Goal: Task Accomplishment & Management: Use online tool/utility

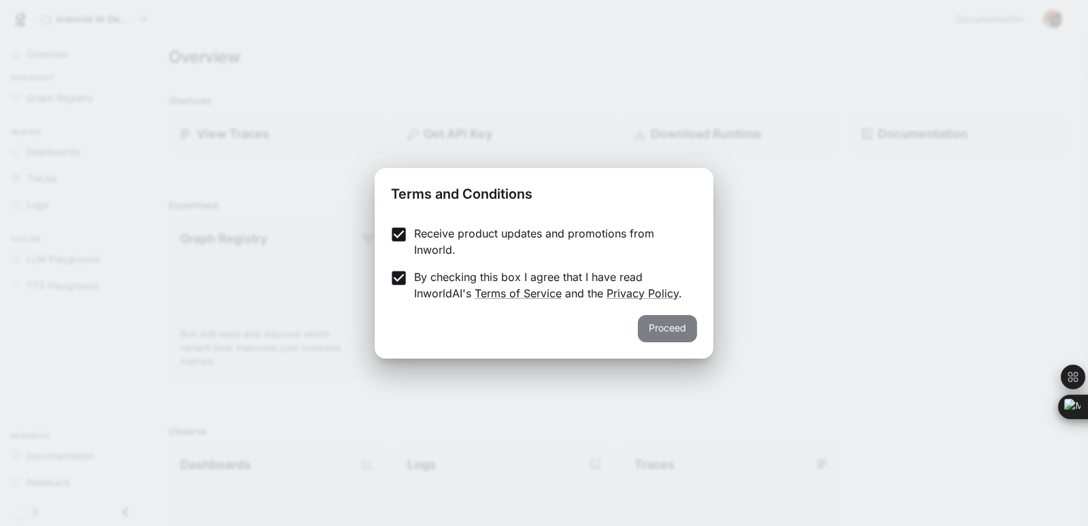
click at [677, 326] on button "Proceed" at bounding box center [667, 328] width 59 height 27
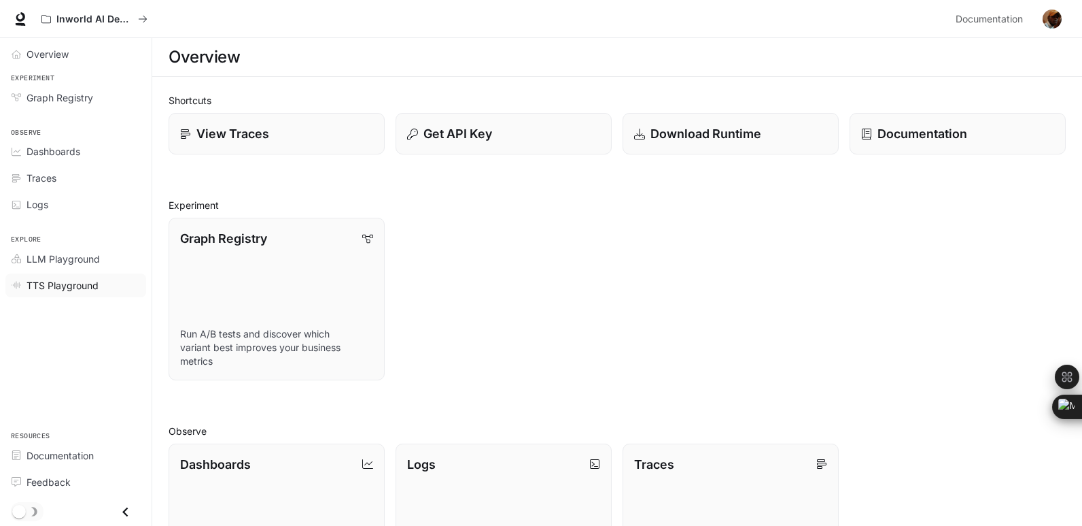
click at [111, 290] on div "TTS Playground" at bounding box center [84, 285] width 114 height 14
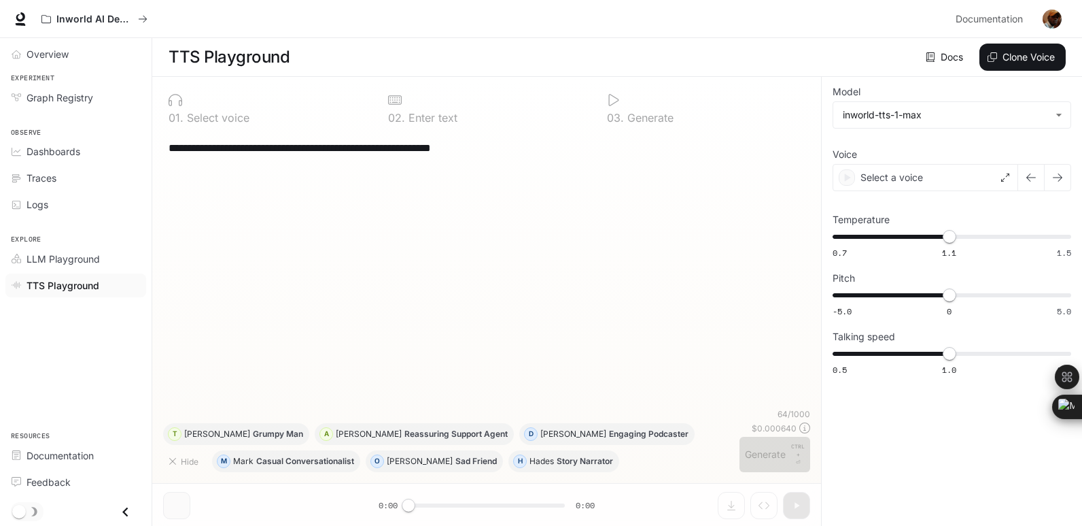
click at [111, 290] on div "TTS Playground" at bounding box center [84, 285] width 114 height 14
click at [974, 184] on div "Select a voice" at bounding box center [926, 177] width 186 height 27
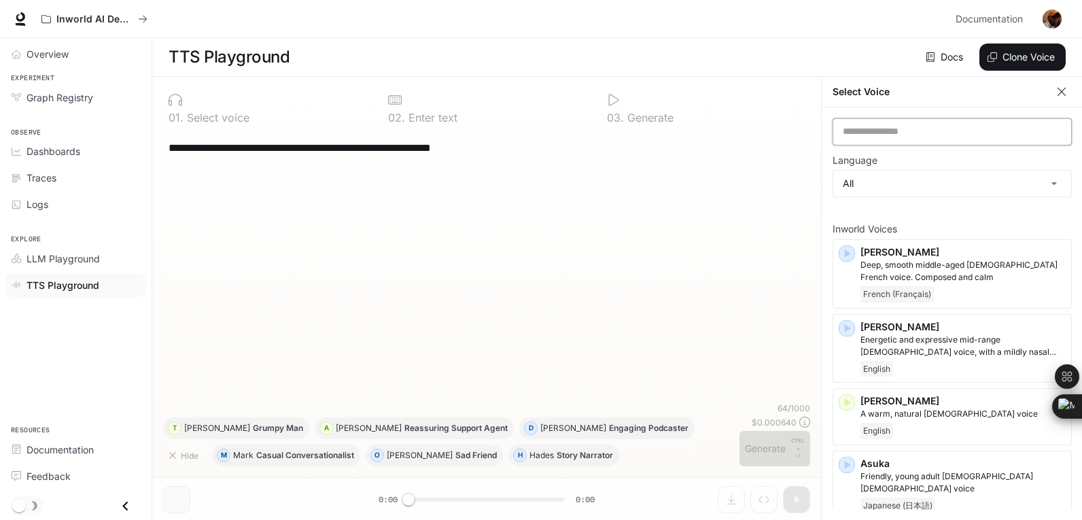
click at [986, 131] on input "text" at bounding box center [952, 132] width 238 height 14
click at [948, 138] on input "text" at bounding box center [952, 132] width 238 height 14
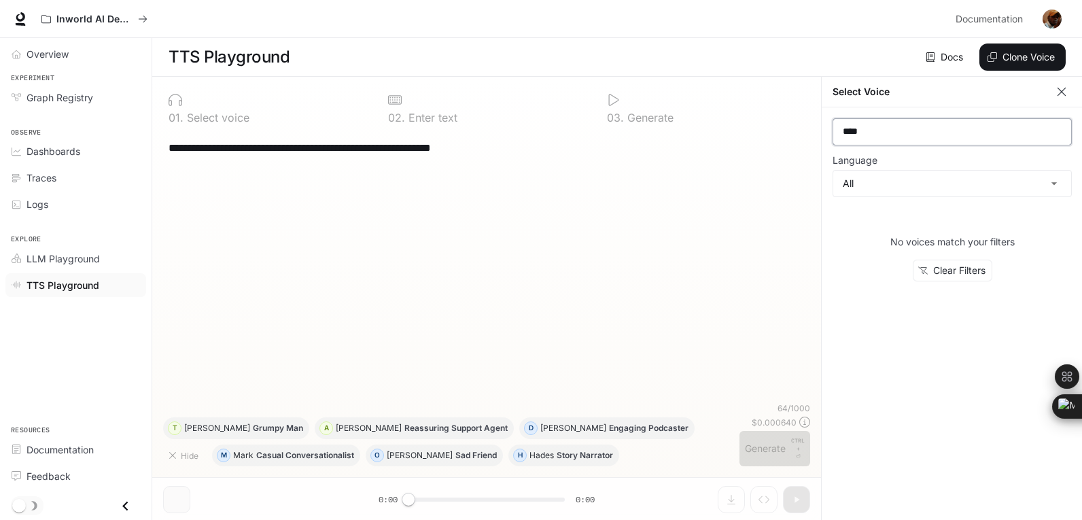
click at [948, 138] on input "****" at bounding box center [952, 132] width 238 height 14
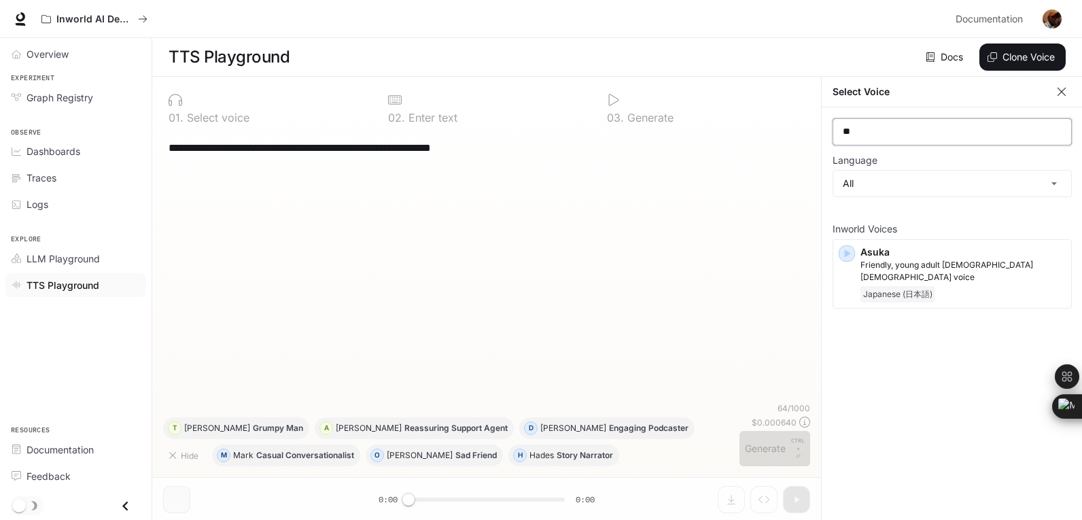
type input "*"
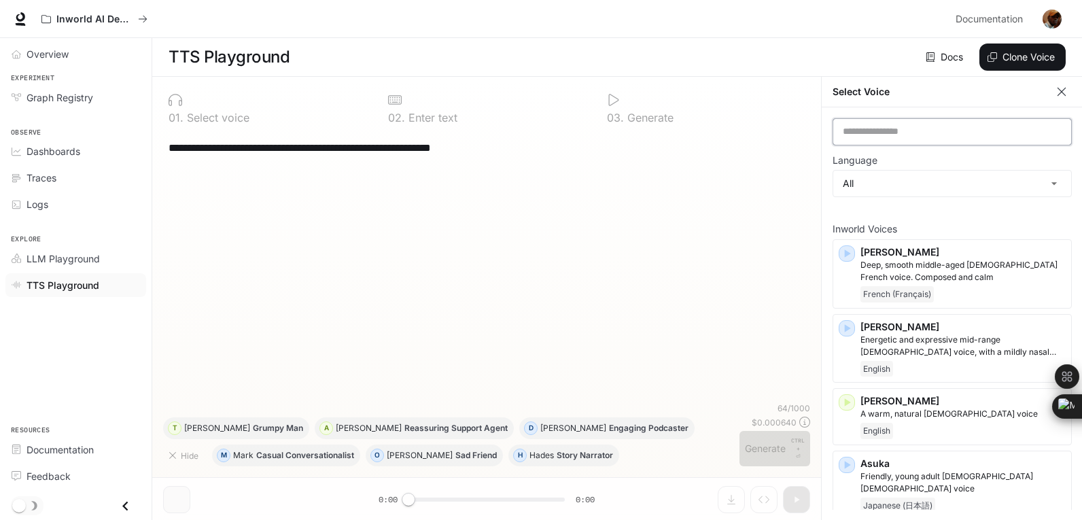
click at [902, 129] on input "text" at bounding box center [952, 132] width 238 height 14
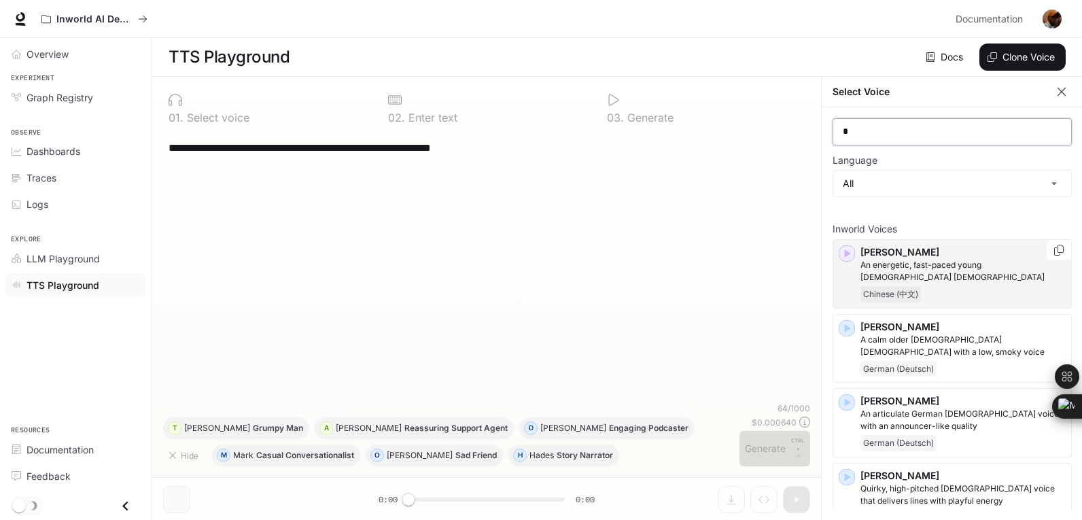
type input "*"
click at [847, 252] on icon "button" at bounding box center [848, 254] width 6 height 8
click at [1053, 185] on body "**********" at bounding box center [541, 260] width 1082 height 521
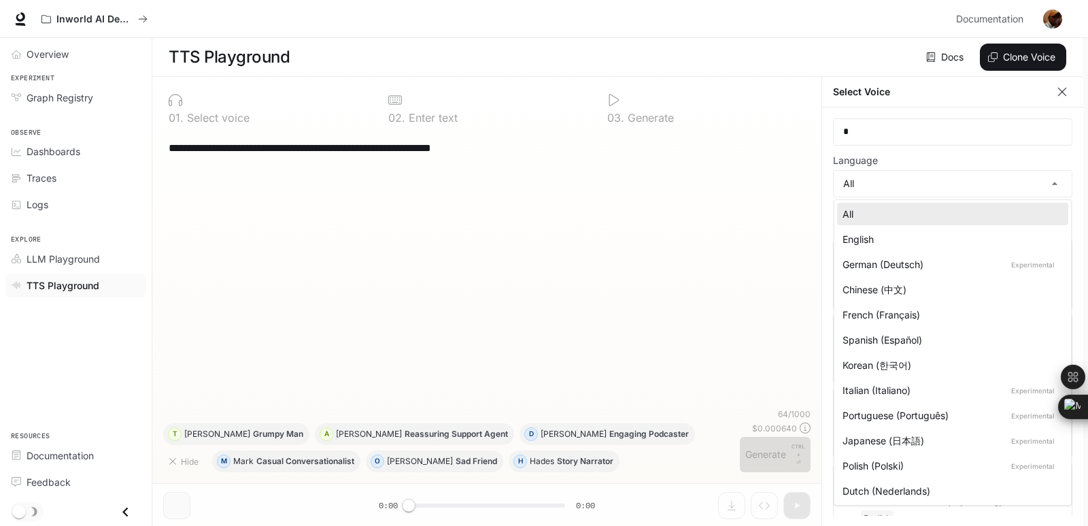
click at [944, 243] on div "English" at bounding box center [949, 239] width 215 height 14
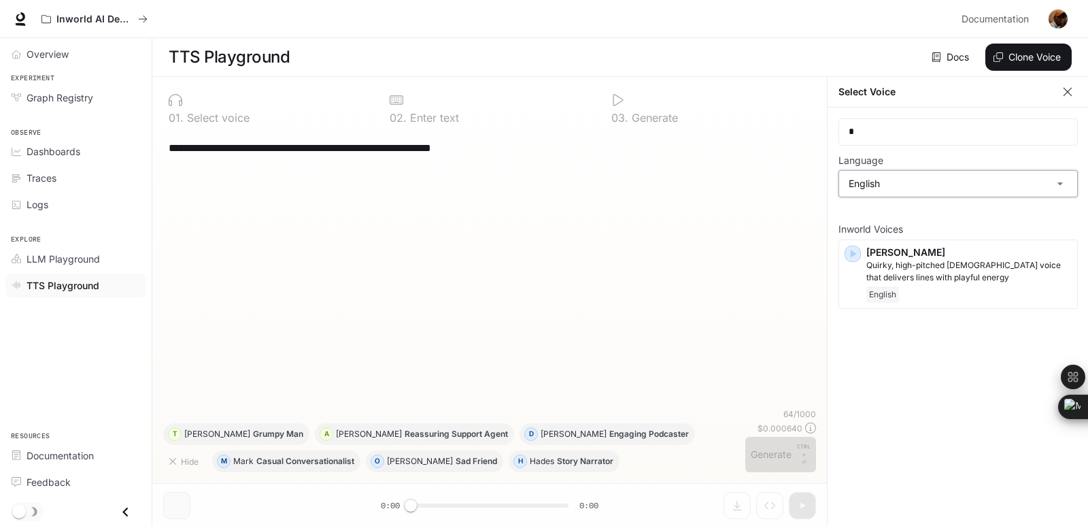
type input "*****"
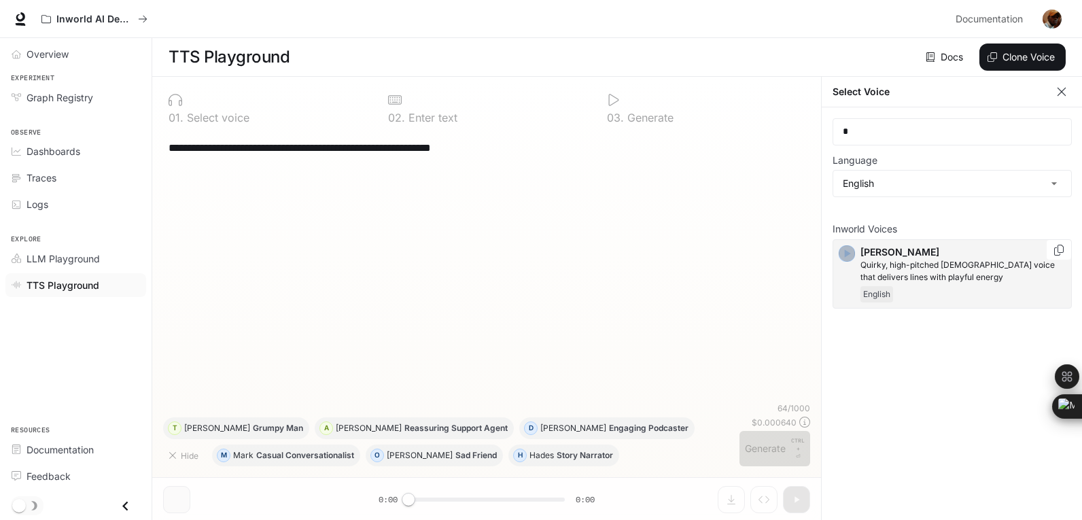
click at [849, 254] on icon "button" at bounding box center [848, 254] width 6 height 8
click at [865, 133] on input "*" at bounding box center [952, 132] width 238 height 14
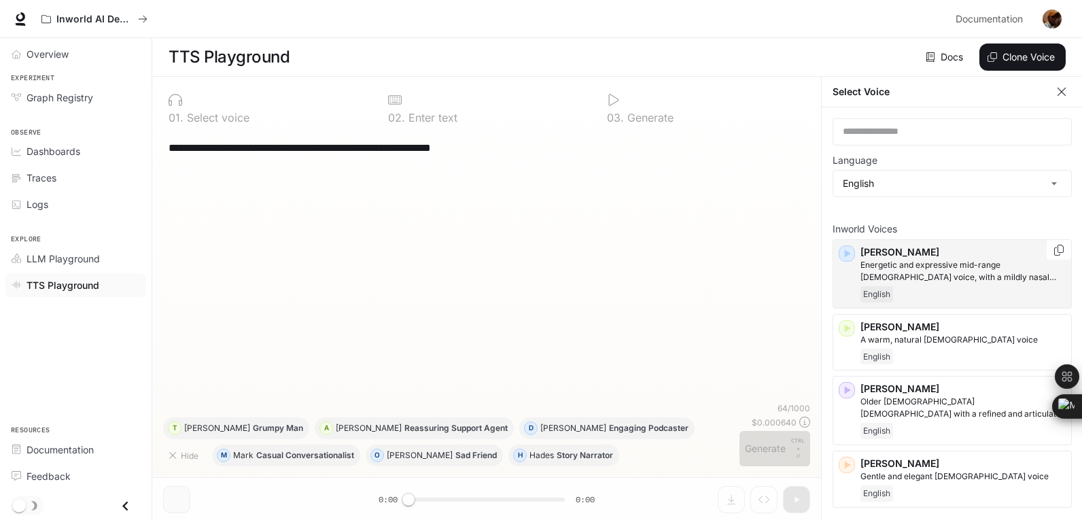
click at [850, 255] on icon "button" at bounding box center [847, 254] width 14 height 14
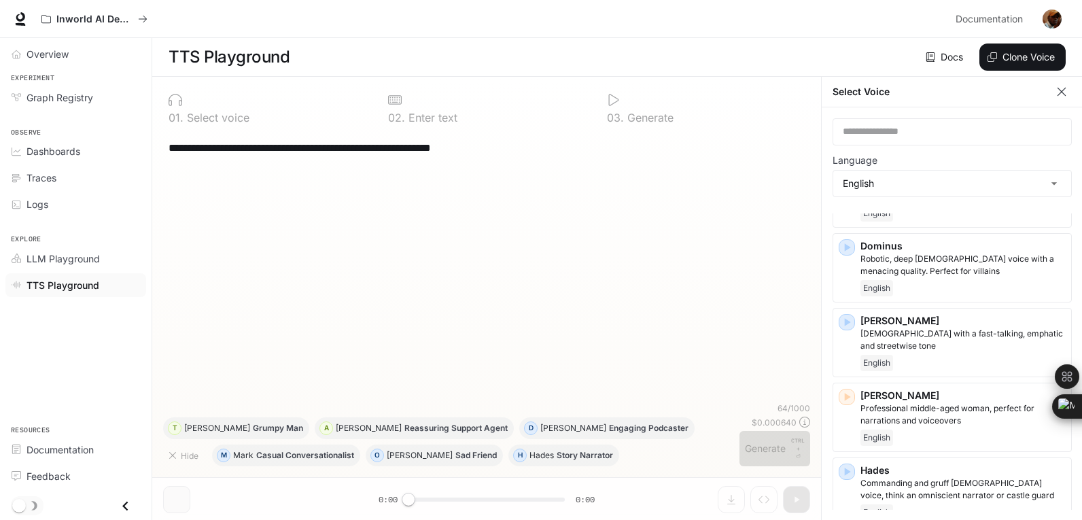
scroll to position [358, 0]
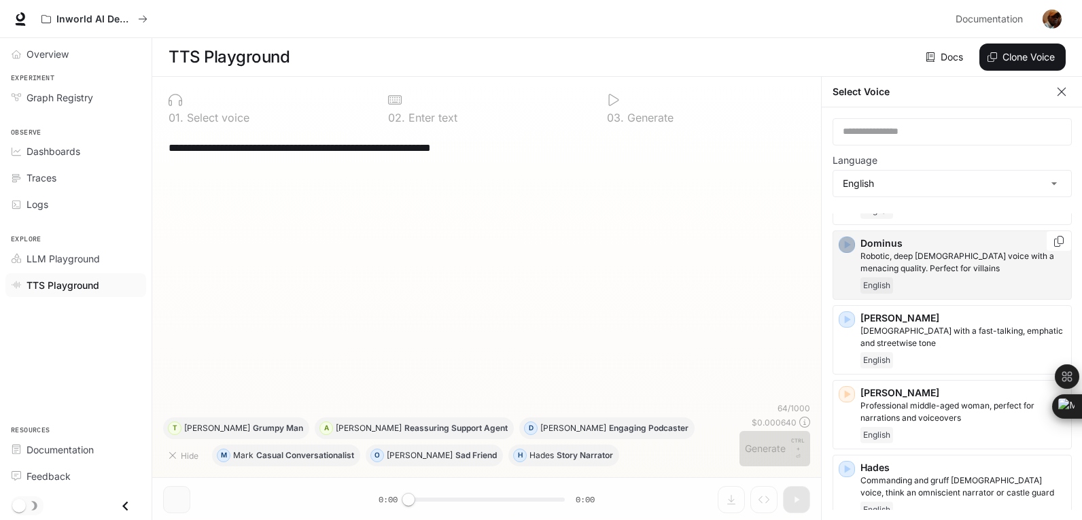
click at [846, 246] on icon "button" at bounding box center [848, 245] width 6 height 8
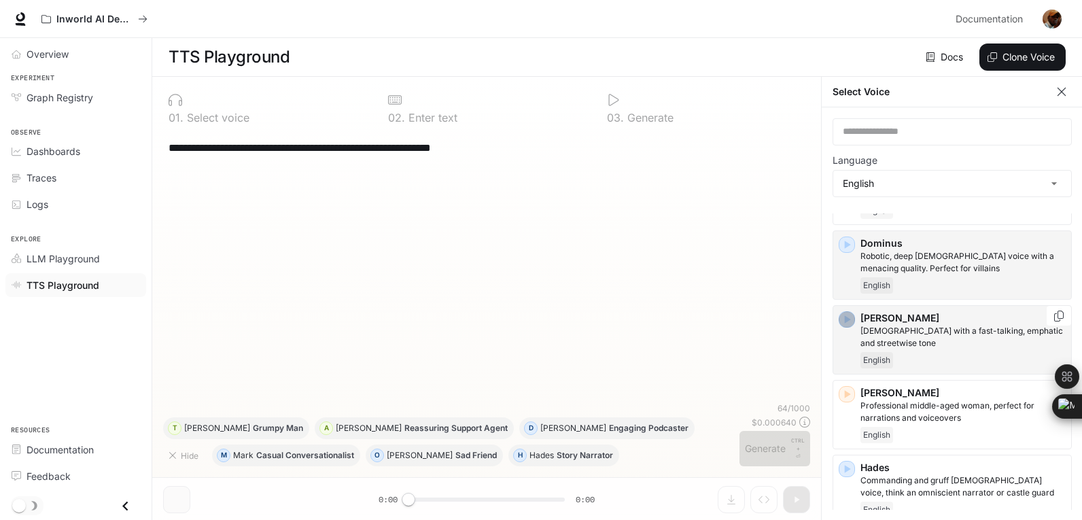
click at [847, 317] on icon "button" at bounding box center [848, 319] width 6 height 8
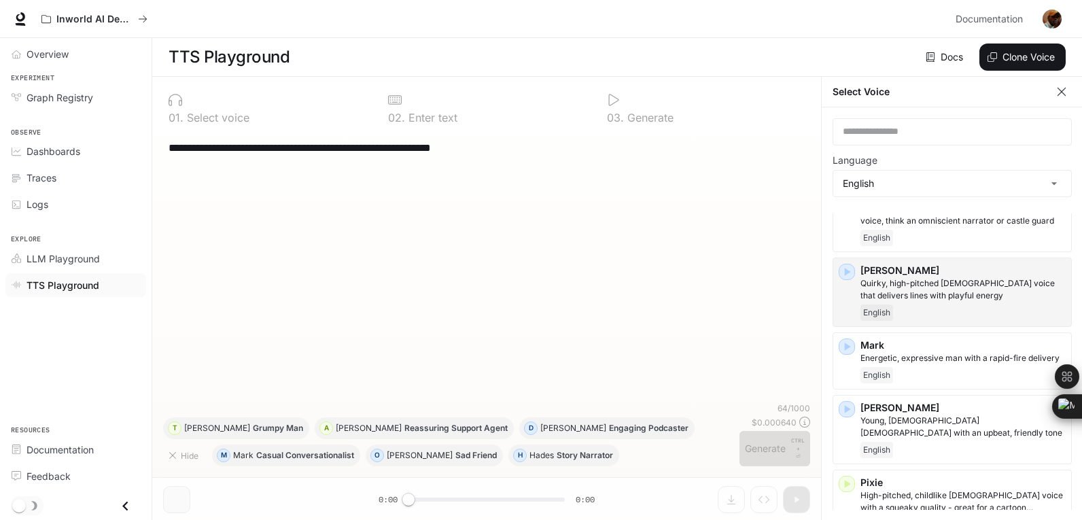
scroll to position [642, 0]
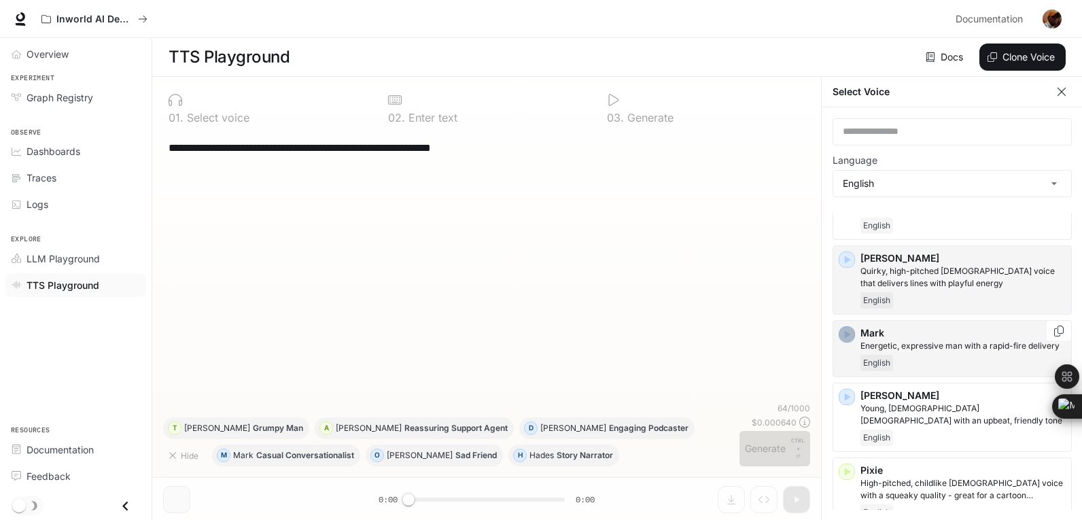
click at [848, 337] on icon "button" at bounding box center [847, 335] width 14 height 14
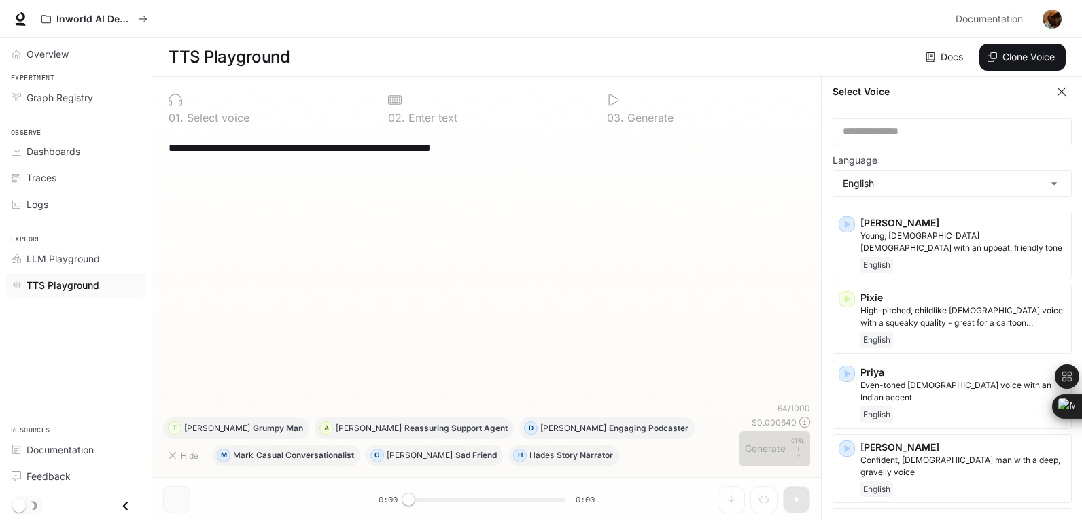
scroll to position [821, 0]
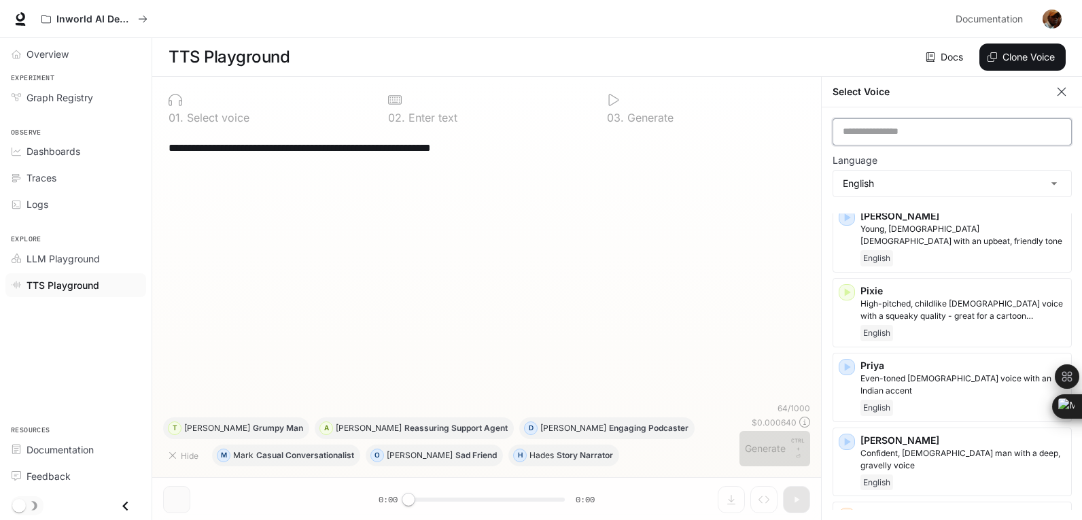
click at [853, 129] on input "text" at bounding box center [952, 132] width 238 height 14
paste input "**********"
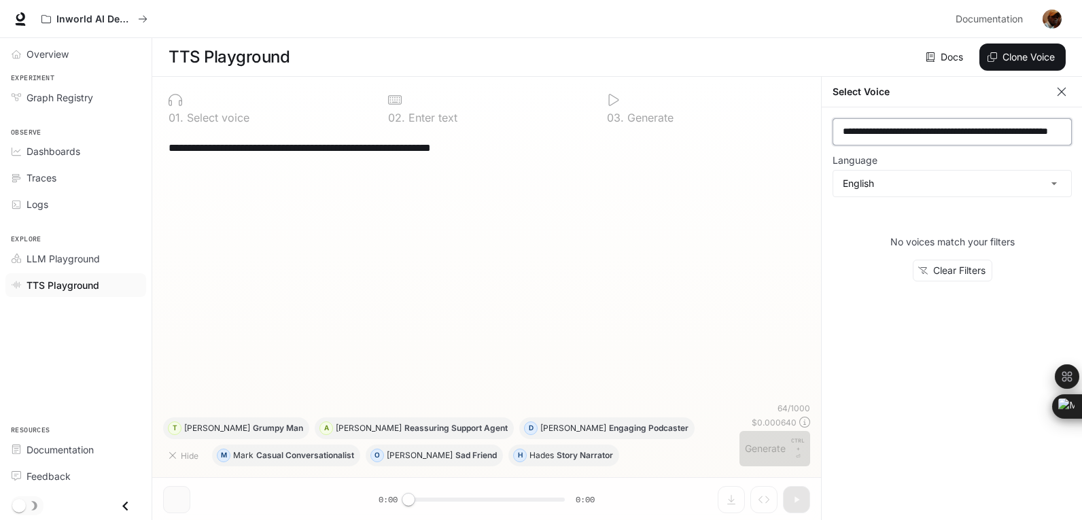
scroll to position [0, 0]
click at [853, 129] on input "**********" at bounding box center [952, 132] width 238 height 14
type input "**********"
click at [1016, 51] on button "Clone Voice" at bounding box center [1023, 57] width 86 height 27
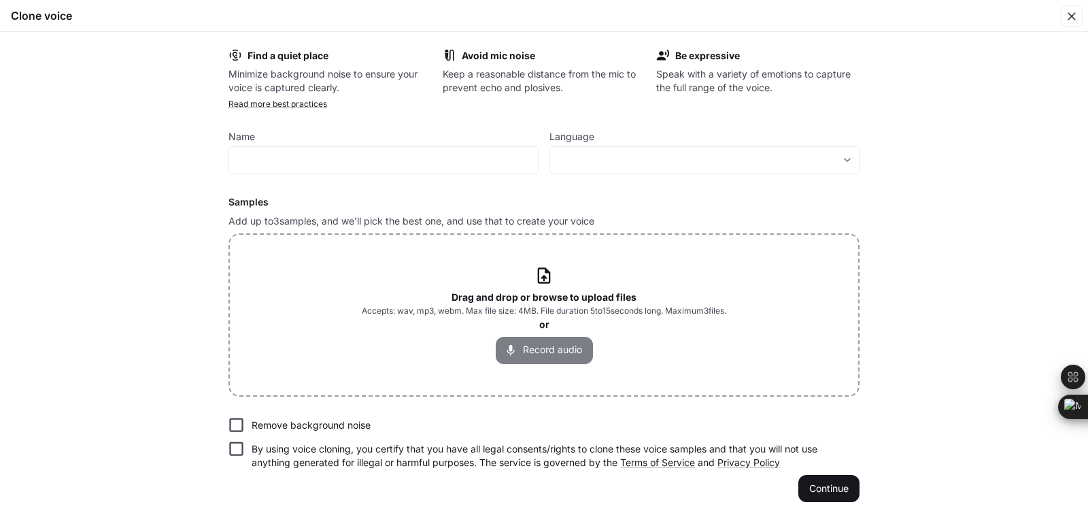
click at [546, 358] on button "Record audio" at bounding box center [544, 350] width 97 height 27
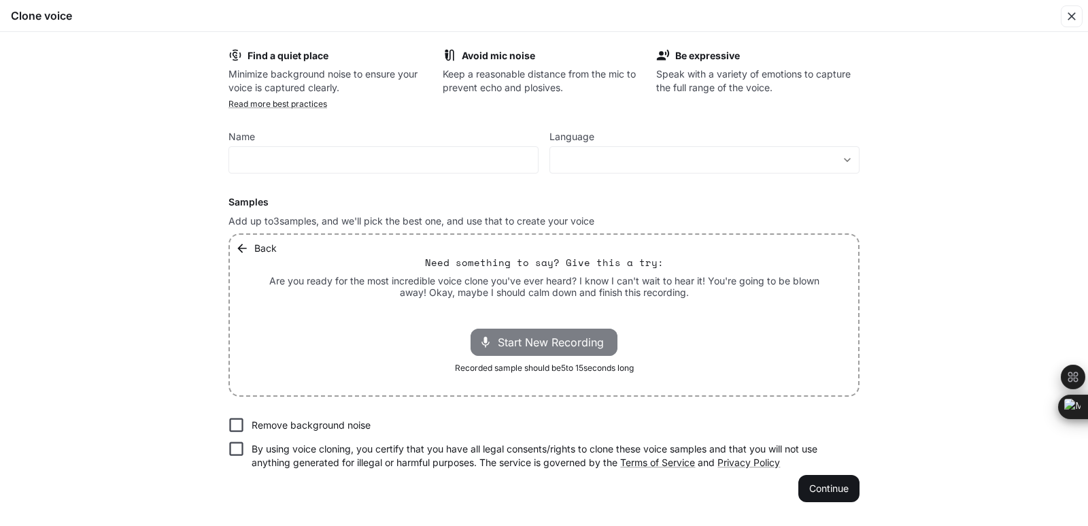
click at [545, 345] on span "Start New Recording" at bounding box center [555, 342] width 114 height 16
click at [322, 159] on input "text" at bounding box center [383, 160] width 309 height 14
click at [526, 336] on span "Start New Recording" at bounding box center [555, 342] width 114 height 16
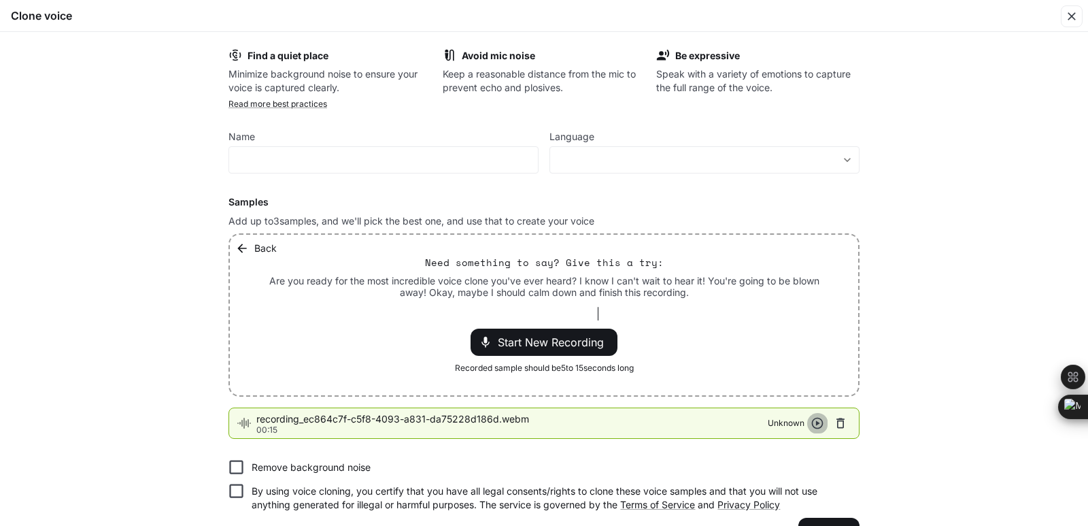
click at [814, 424] on icon "button" at bounding box center [818, 423] width 12 height 12
click at [838, 422] on icon "button" at bounding box center [840, 423] width 14 height 14
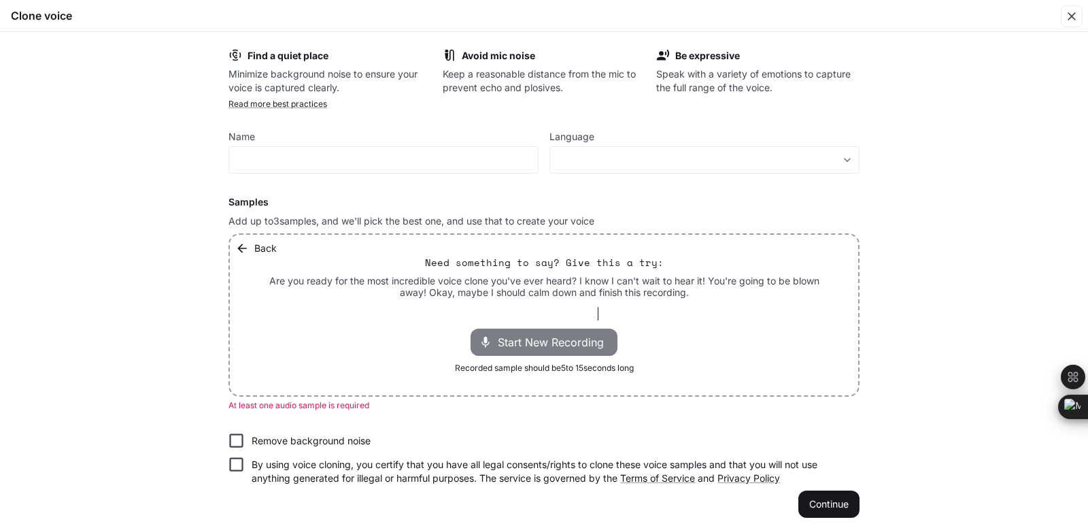
click at [581, 352] on div "Start New Recording" at bounding box center [543, 341] width 147 height 27
click at [566, 348] on span "Stop Recording" at bounding box center [529, 342] width 80 height 16
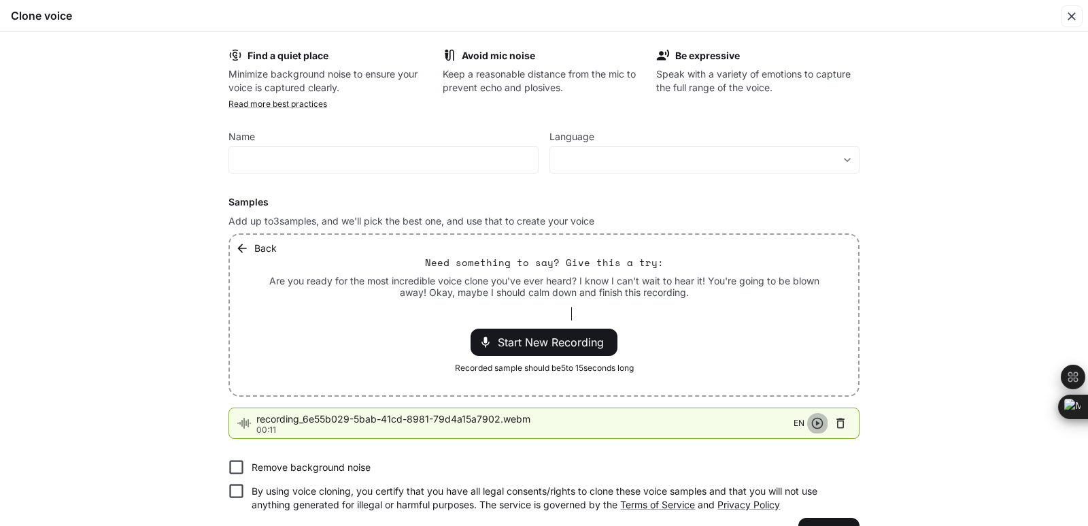
click at [813, 424] on icon "button" at bounding box center [818, 423] width 12 height 12
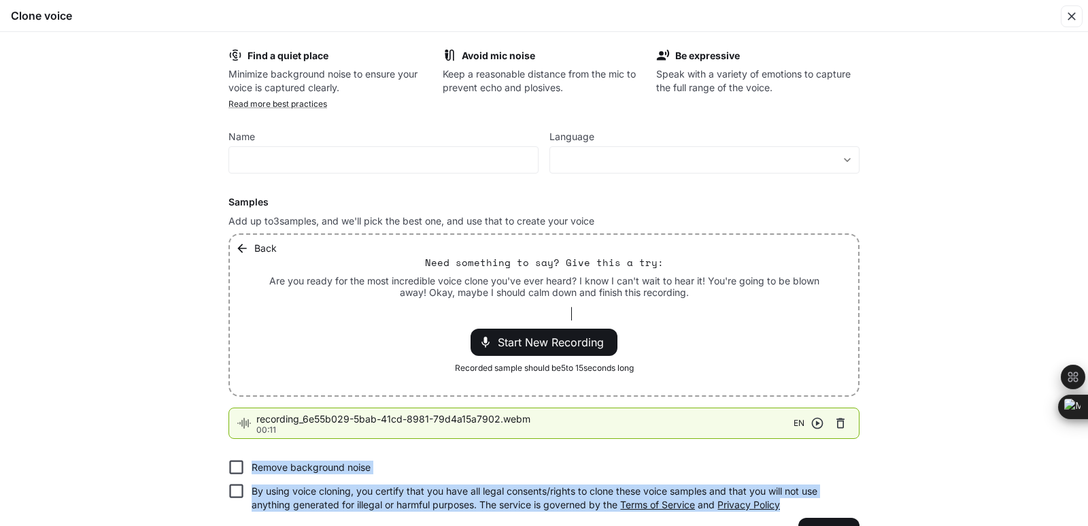
scroll to position [35, 0]
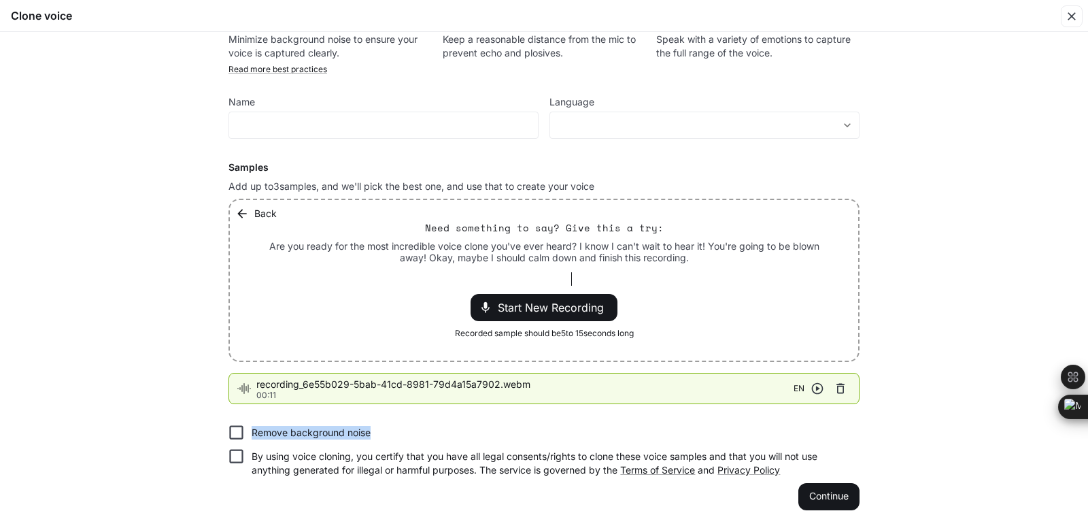
drag, startPoint x: 879, startPoint y: 430, endPoint x: 891, endPoint y: 417, distance: 16.8
click at [891, 417] on div "Find a quiet place Minimize background noise to ensure your voice is captured c…" at bounding box center [544, 279] width 1088 height 494
click at [813, 490] on button "Continue" at bounding box center [828, 496] width 61 height 27
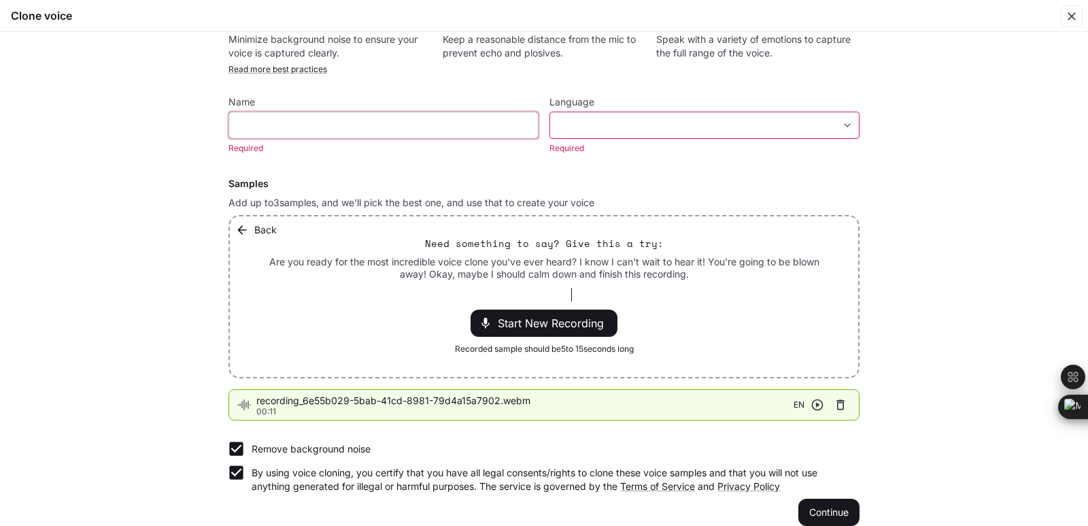
click at [440, 124] on input "text" at bounding box center [383, 125] width 309 height 14
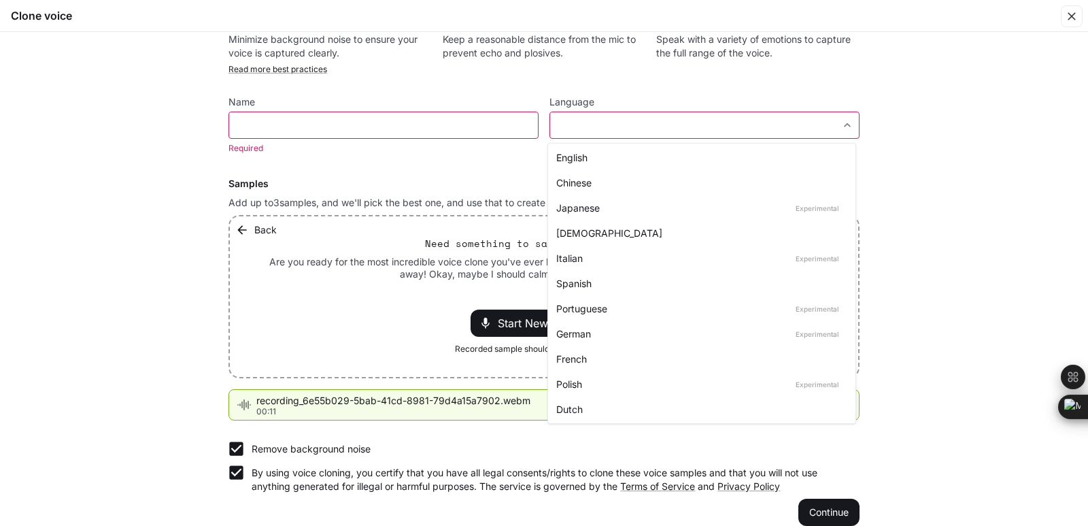
click at [842, 124] on body "**********" at bounding box center [544, 263] width 1088 height 526
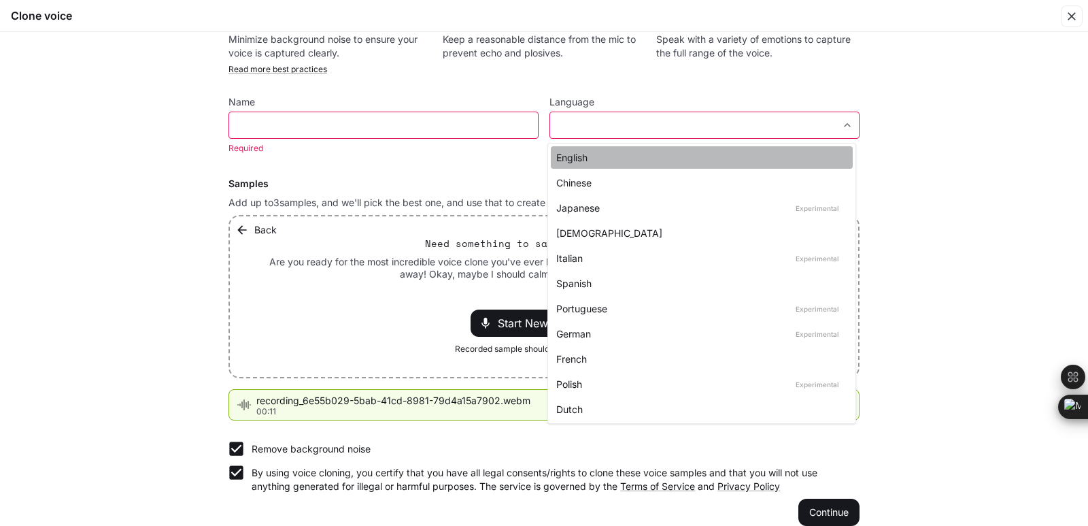
click at [820, 155] on div "English" at bounding box center [699, 157] width 286 height 14
type input "*****"
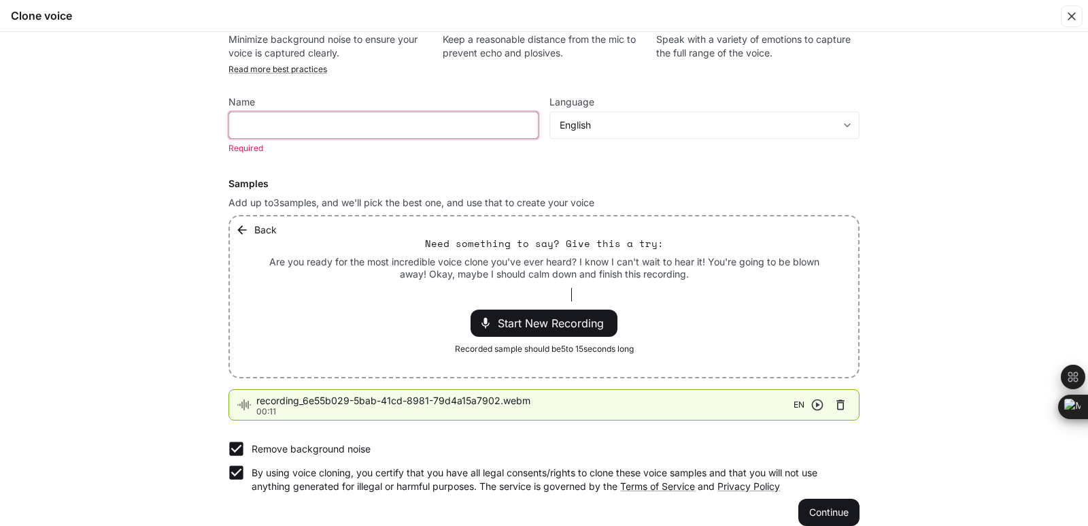
click at [439, 124] on input "text" at bounding box center [383, 125] width 309 height 14
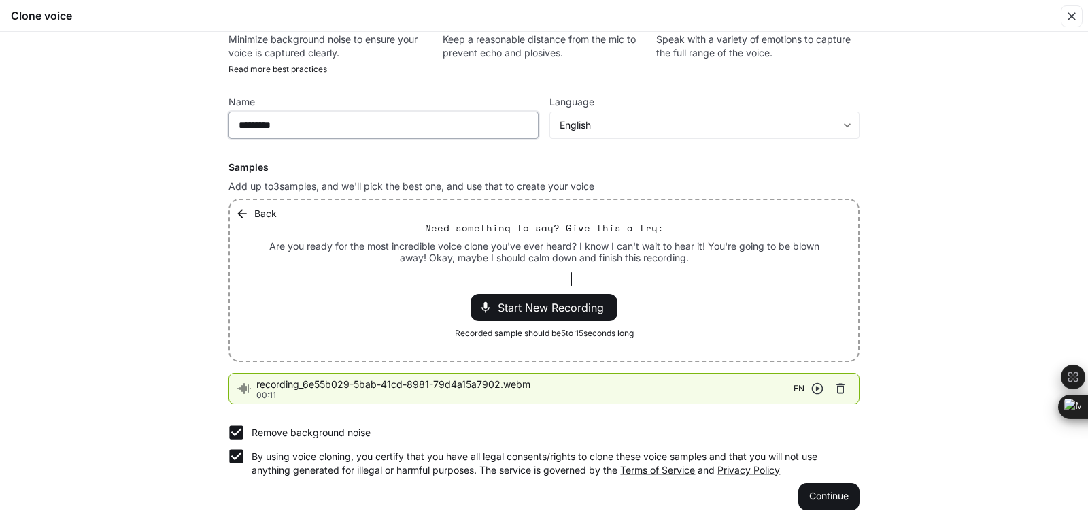
type input "*********"
click at [814, 385] on icon "button" at bounding box center [817, 388] width 14 height 14
click at [813, 389] on icon "button" at bounding box center [818, 389] width 12 height 12
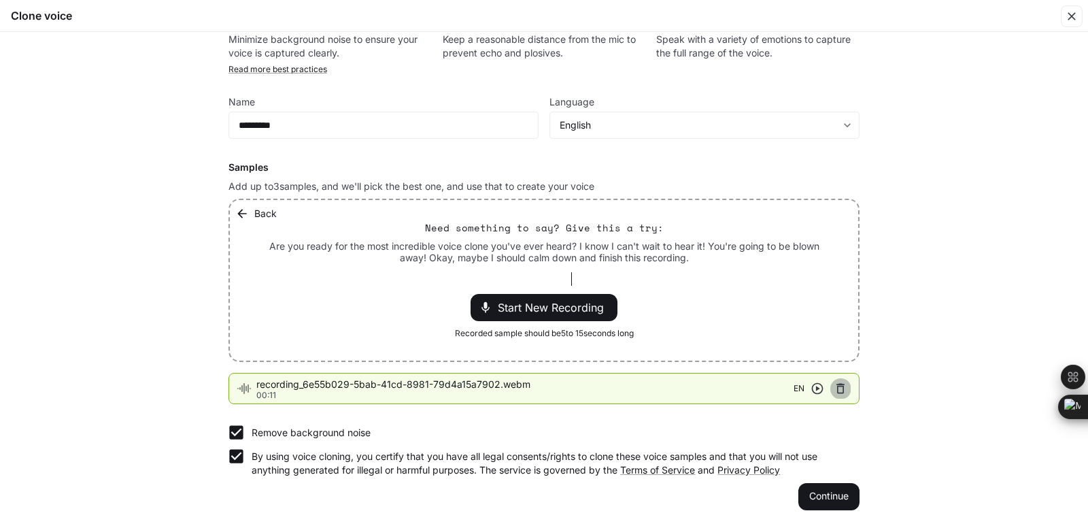
click at [836, 390] on icon "button" at bounding box center [840, 388] width 8 height 10
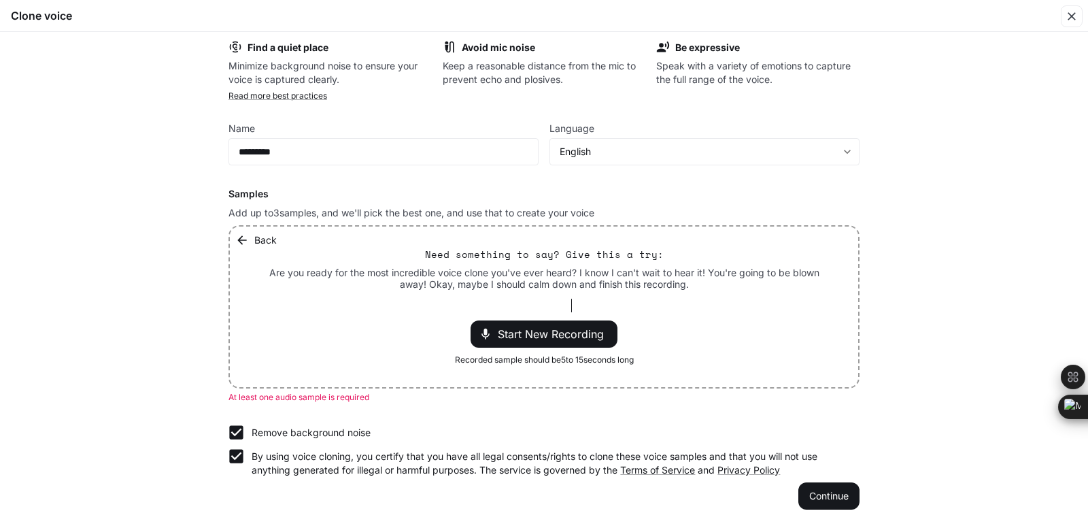
scroll to position [8, 0]
click at [546, 334] on span "Start New Recording" at bounding box center [555, 334] width 114 height 16
click at [546, 334] on span "Stop Recording" at bounding box center [529, 334] width 80 height 16
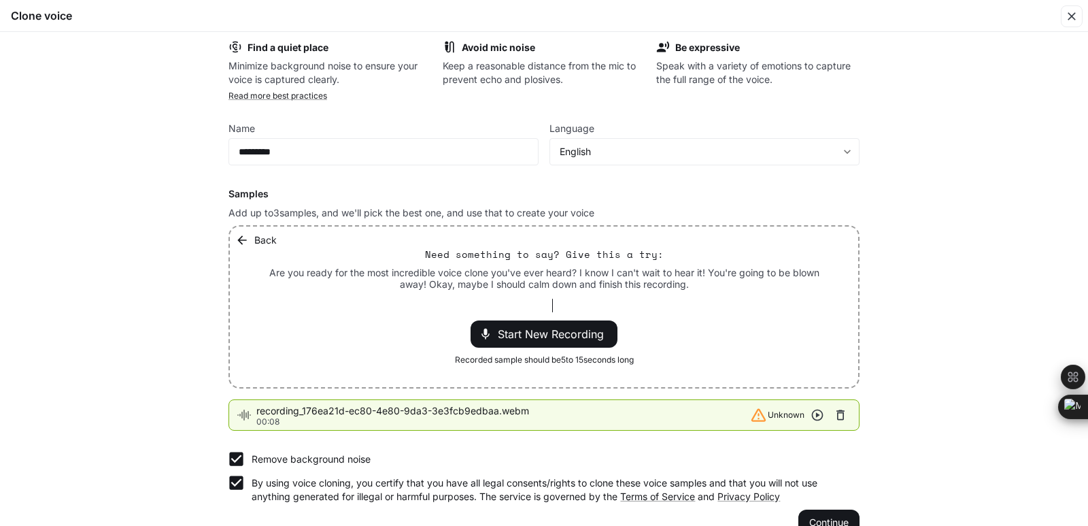
click at [838, 413] on icon "button" at bounding box center [840, 415] width 14 height 14
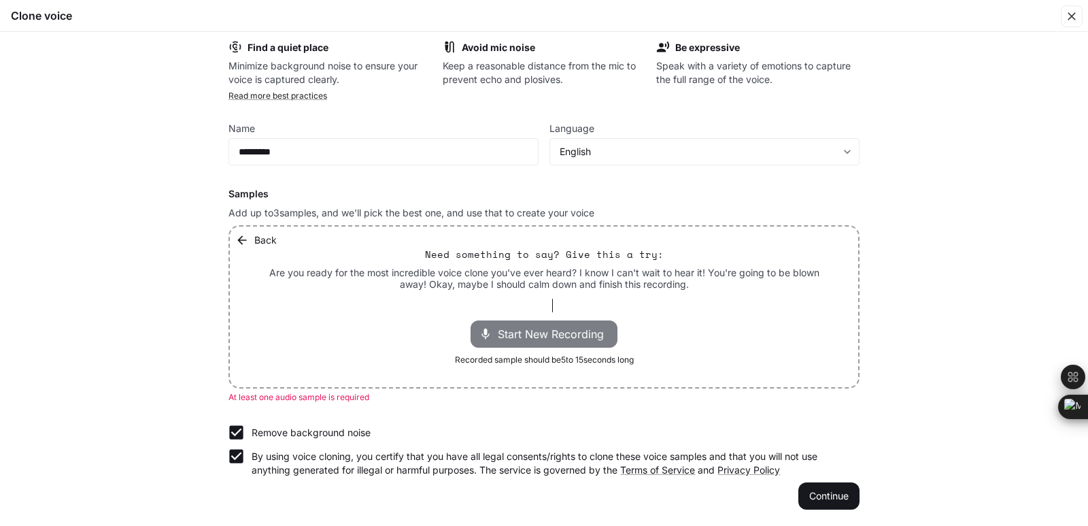
click at [593, 339] on span "Start New Recording" at bounding box center [555, 334] width 114 height 16
click at [574, 336] on div "Stop Recording 00:08" at bounding box center [555, 334] width 132 height 20
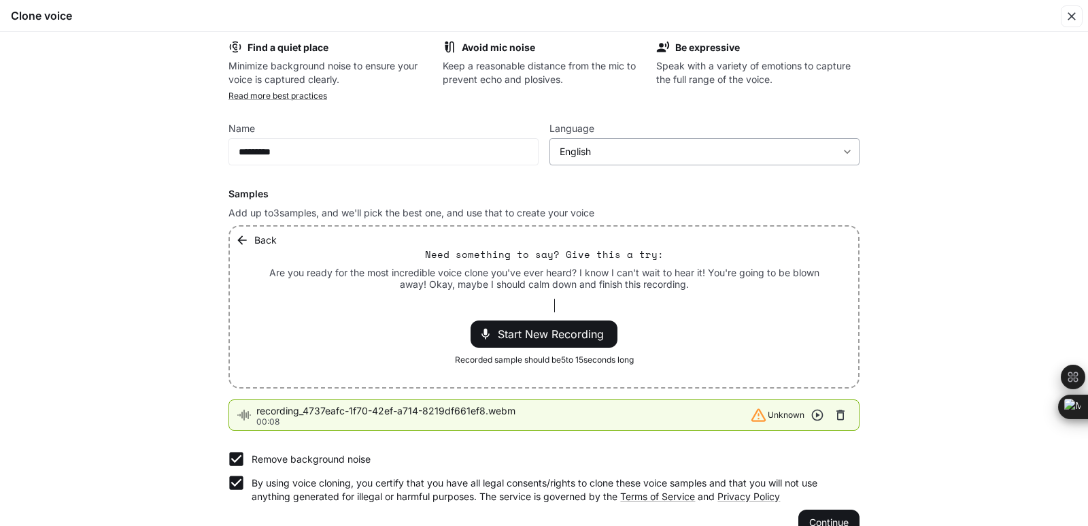
click at [810, 145] on body "**********" at bounding box center [544, 263] width 1088 height 526
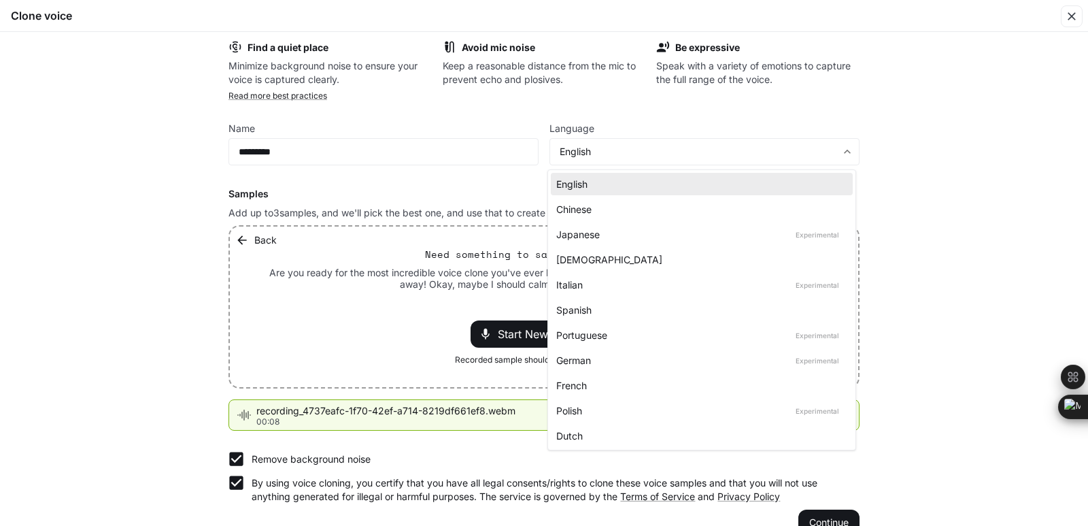
click at [636, 145] on div at bounding box center [544, 263] width 1088 height 526
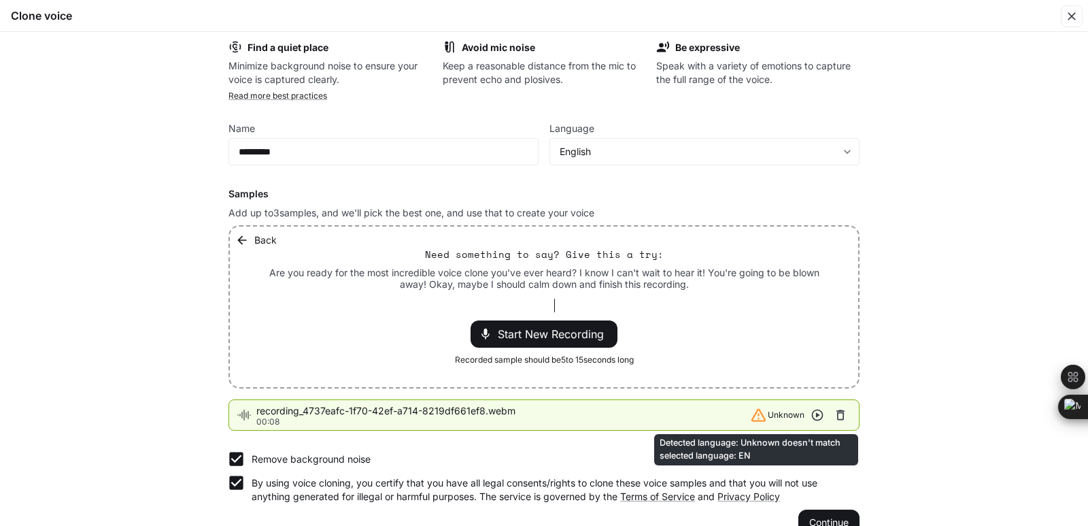
click at [751, 419] on icon "Detected language: Unknown doesn't match selected language: EN" at bounding box center [758, 415] width 15 height 13
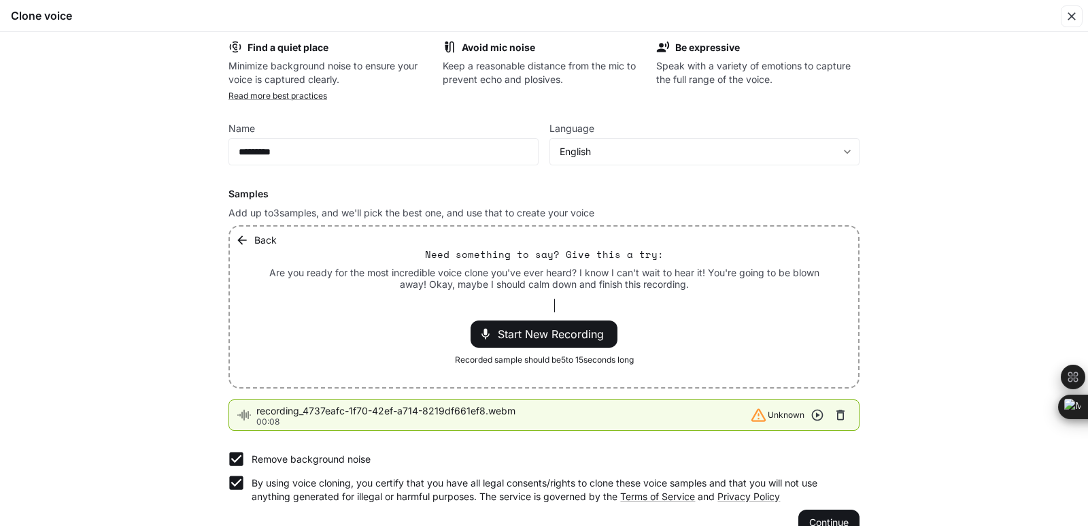
click at [602, 420] on p "00:08" at bounding box center [502, 421] width 493 height 8
click at [545, 341] on span "Start New Recording" at bounding box center [555, 334] width 114 height 16
click at [545, 341] on span "Stop Recording" at bounding box center [529, 334] width 80 height 16
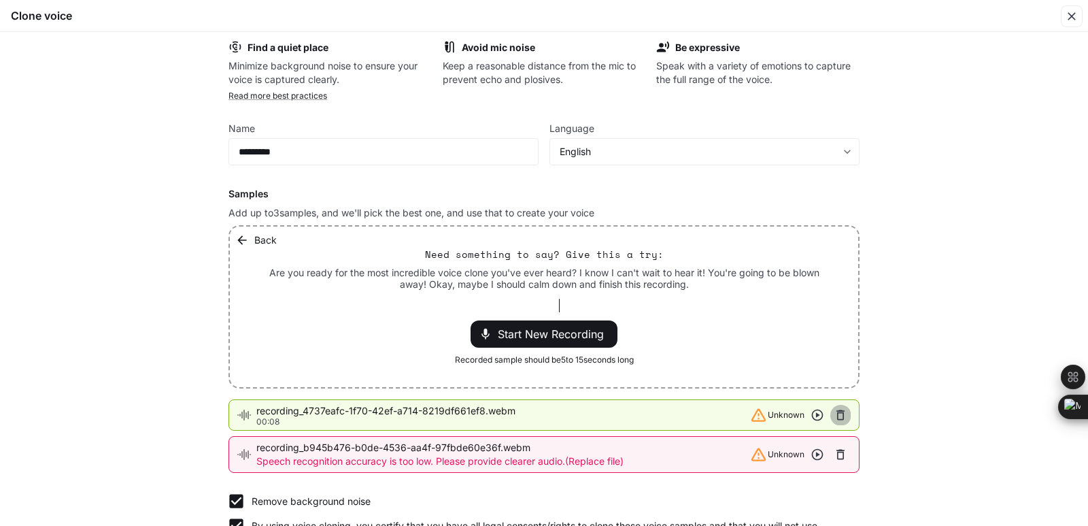
click at [837, 422] on button "button" at bounding box center [840, 415] width 20 height 20
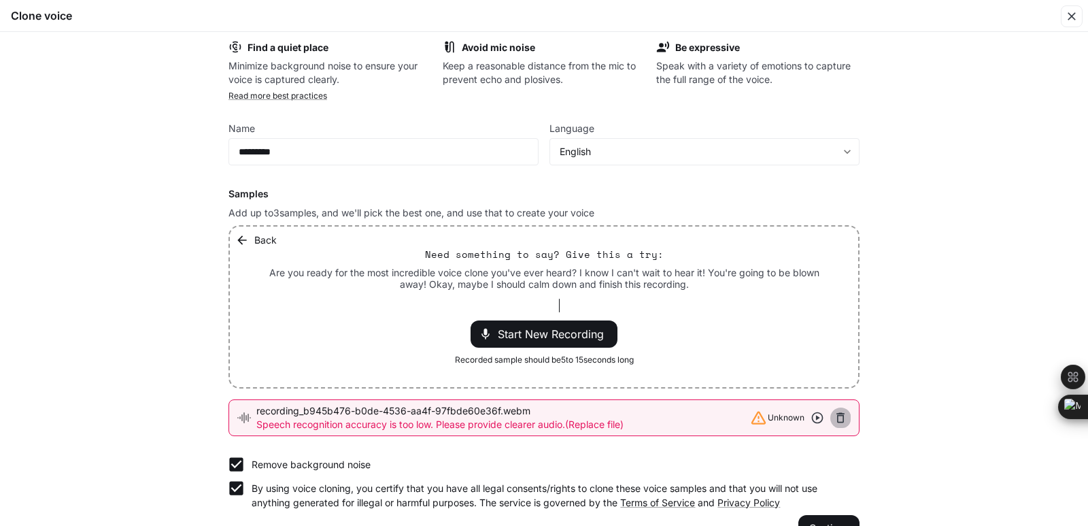
click at [839, 420] on icon "button" at bounding box center [840, 418] width 14 height 14
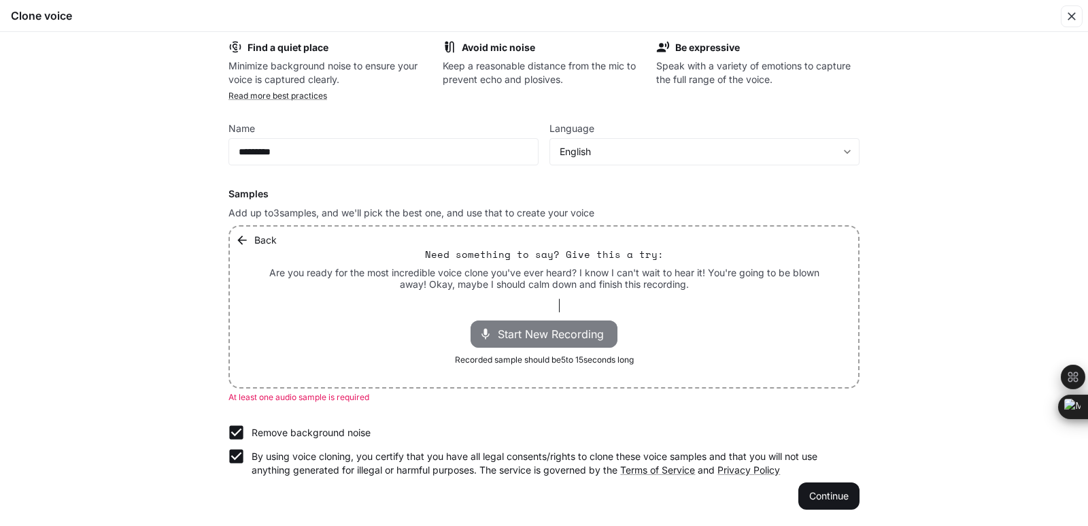
click at [566, 342] on div "Start New Recording" at bounding box center [543, 333] width 147 height 27
click at [566, 342] on div "Stop Recording 00:08" at bounding box center [555, 334] width 132 height 20
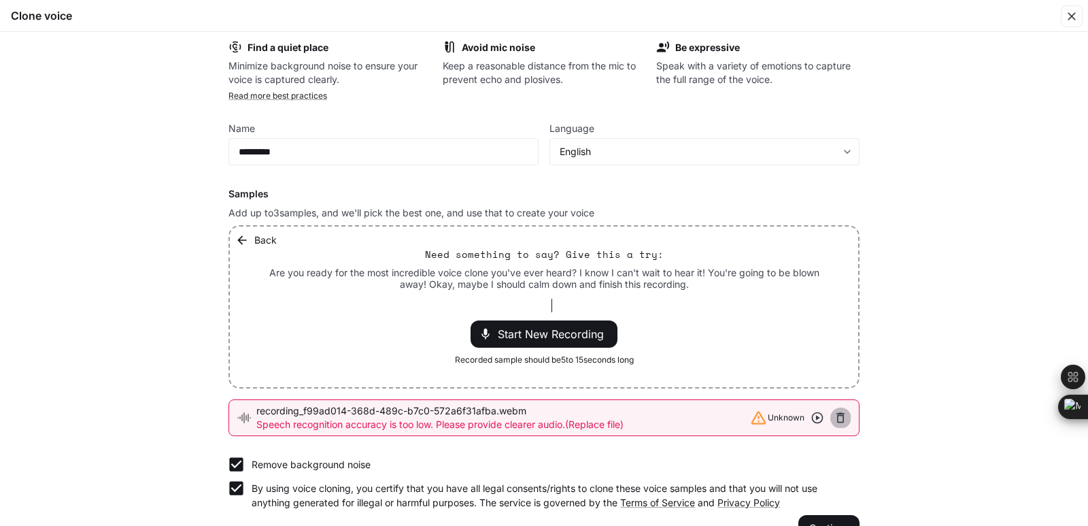
click at [838, 419] on icon "button" at bounding box center [840, 418] width 14 height 14
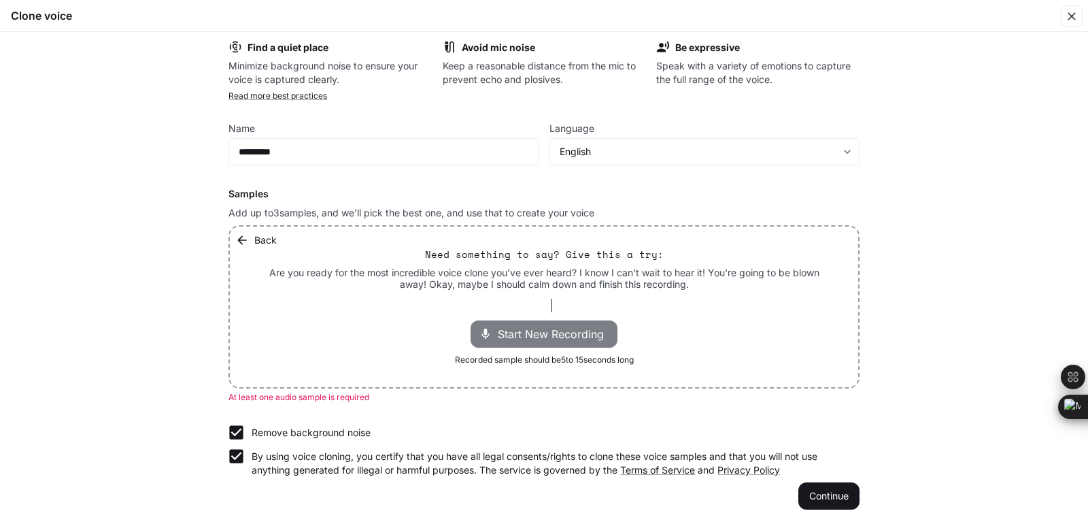
click at [521, 333] on span "Start New Recording" at bounding box center [555, 334] width 114 height 16
click at [521, 333] on span "Stop Recording" at bounding box center [529, 334] width 80 height 16
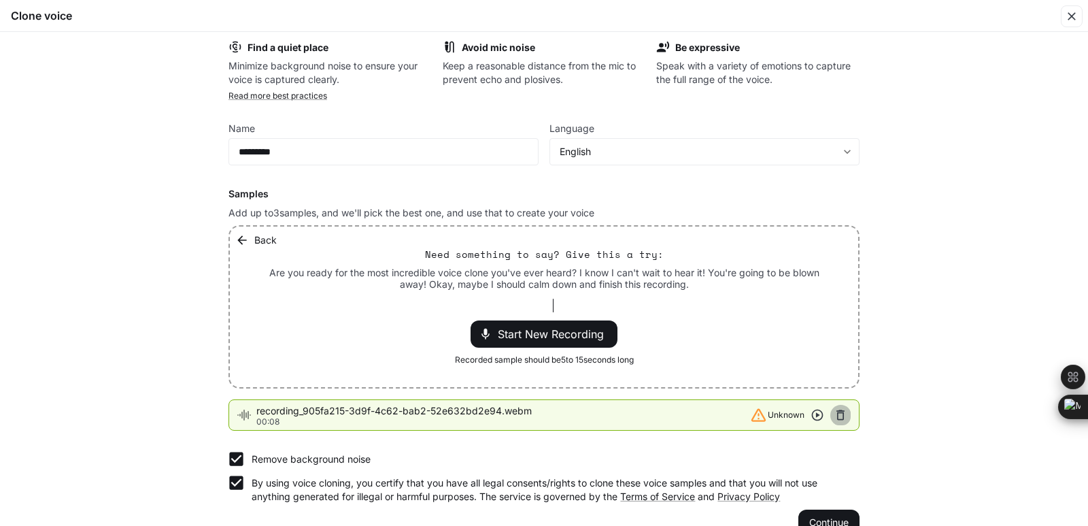
click at [841, 417] on icon "button" at bounding box center [840, 415] width 8 height 10
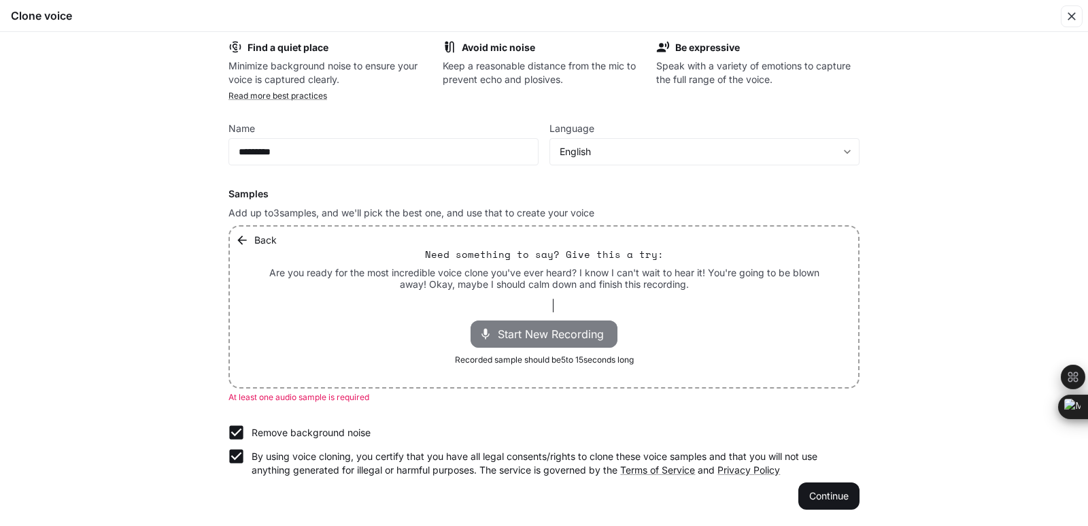
click at [596, 332] on span "Start New Recording" at bounding box center [555, 334] width 114 height 16
click at [596, 332] on p "00:08" at bounding box center [599, 334] width 41 height 20
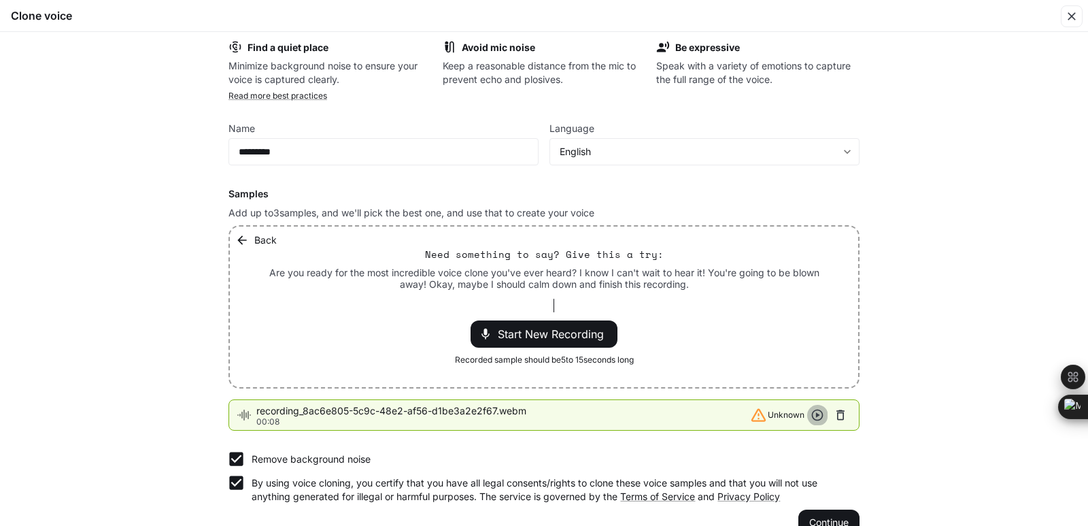
click at [813, 414] on icon "button" at bounding box center [818, 415] width 12 height 12
click at [812, 414] on icon "button" at bounding box center [817, 415] width 14 height 14
click at [814, 415] on icon "button" at bounding box center [818, 415] width 12 height 12
click at [837, 416] on icon "button" at bounding box center [840, 415] width 14 height 14
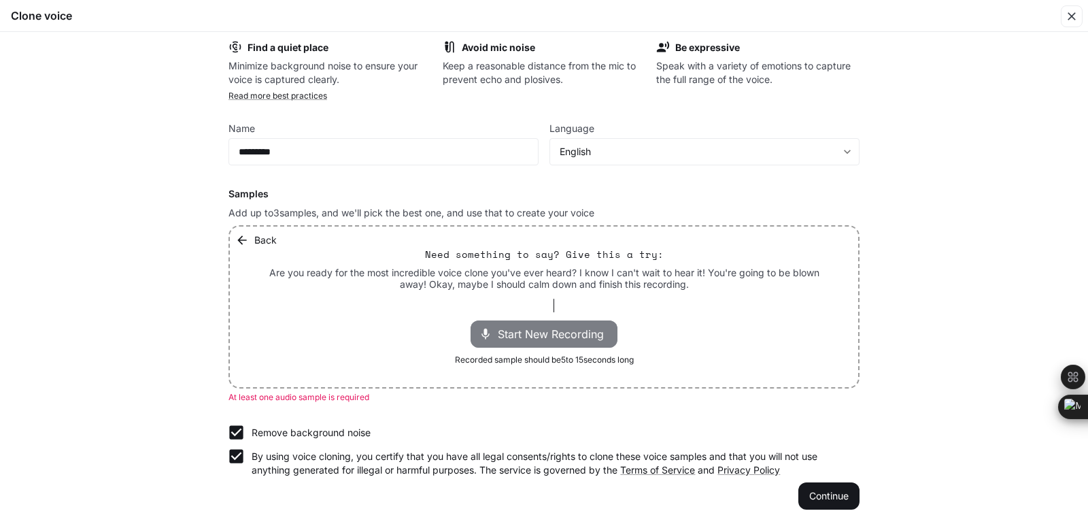
click at [580, 336] on span "Start New Recording" at bounding box center [555, 334] width 114 height 16
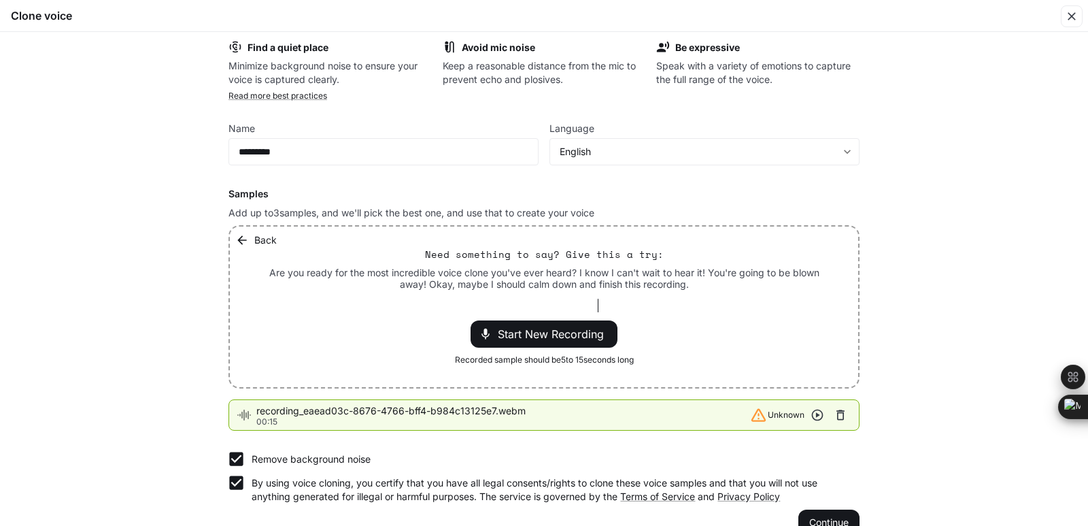
click at [812, 416] on icon "button" at bounding box center [817, 415] width 14 height 14
click at [814, 417] on icon "button" at bounding box center [817, 415] width 14 height 14
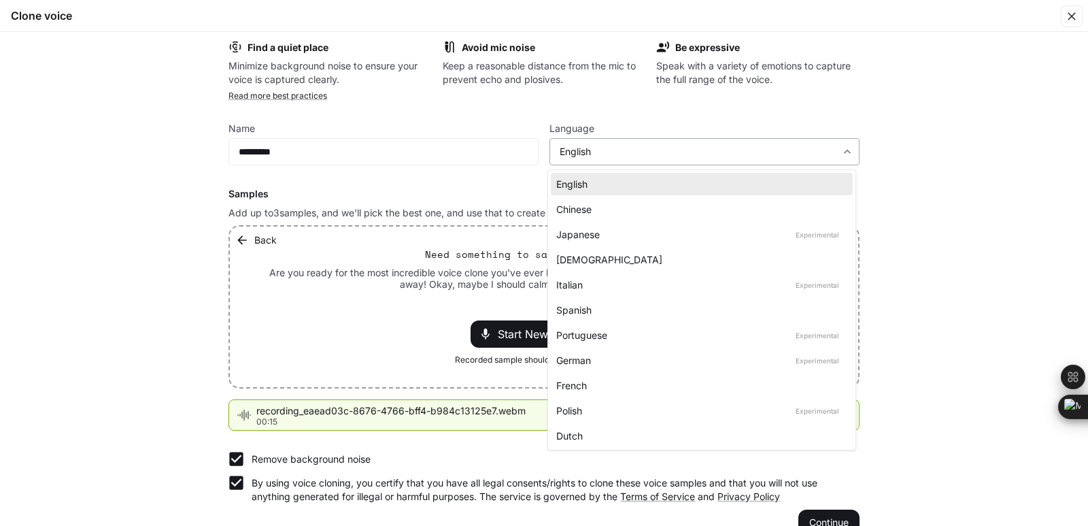
click at [843, 150] on body "**********" at bounding box center [544, 263] width 1088 height 526
click at [833, 150] on div at bounding box center [544, 263] width 1088 height 526
click at [833, 150] on body "**********" at bounding box center [544, 263] width 1088 height 526
click at [833, 150] on div at bounding box center [544, 263] width 1088 height 526
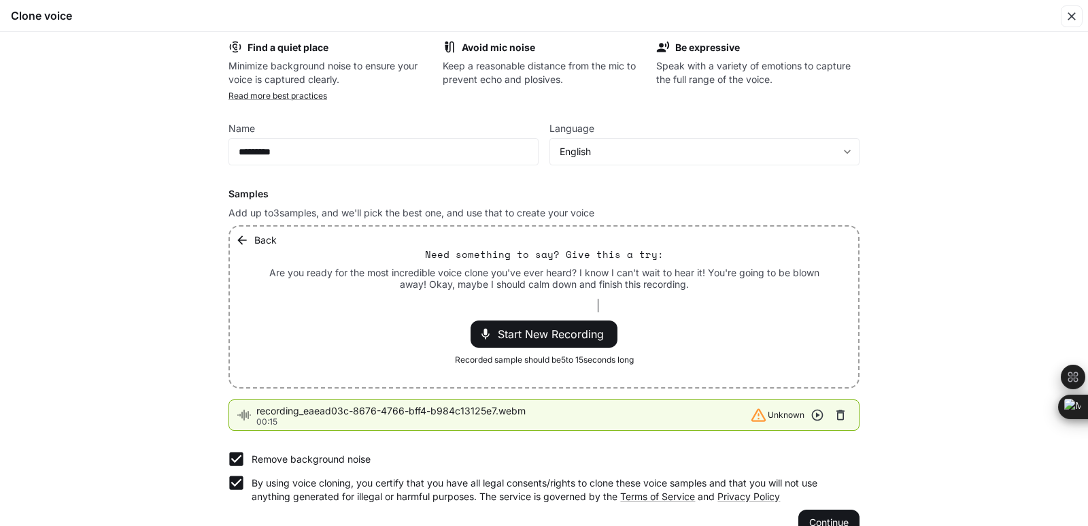
click at [706, 462] on label "Remove background noise" at bounding box center [535, 459] width 628 height 24
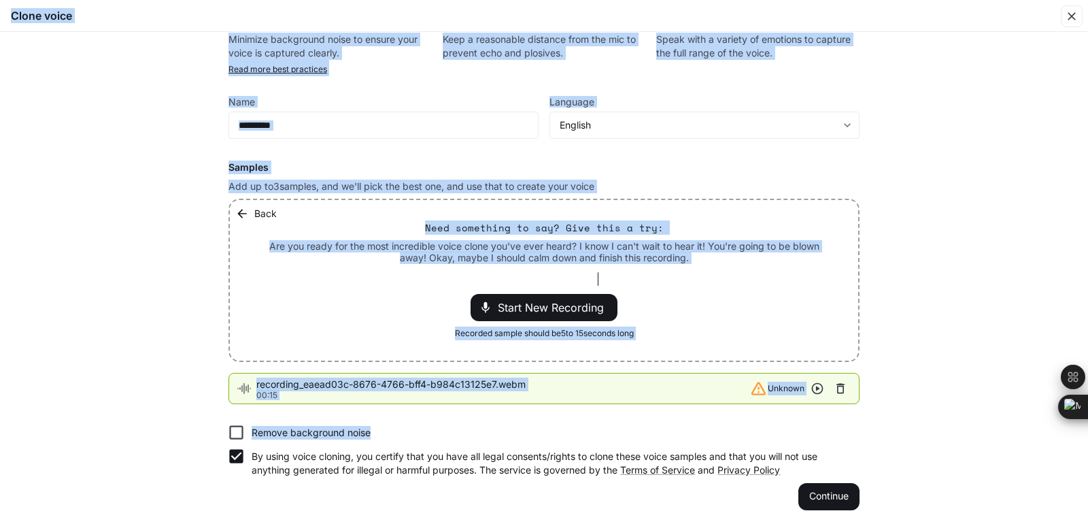
drag, startPoint x: 706, startPoint y: 463, endPoint x: 945, endPoint y: 451, distance: 239.6
click at [945, 451] on div "Find a quiet place Minimize background noise to ensure your voice is captured c…" at bounding box center [544, 279] width 1088 height 494
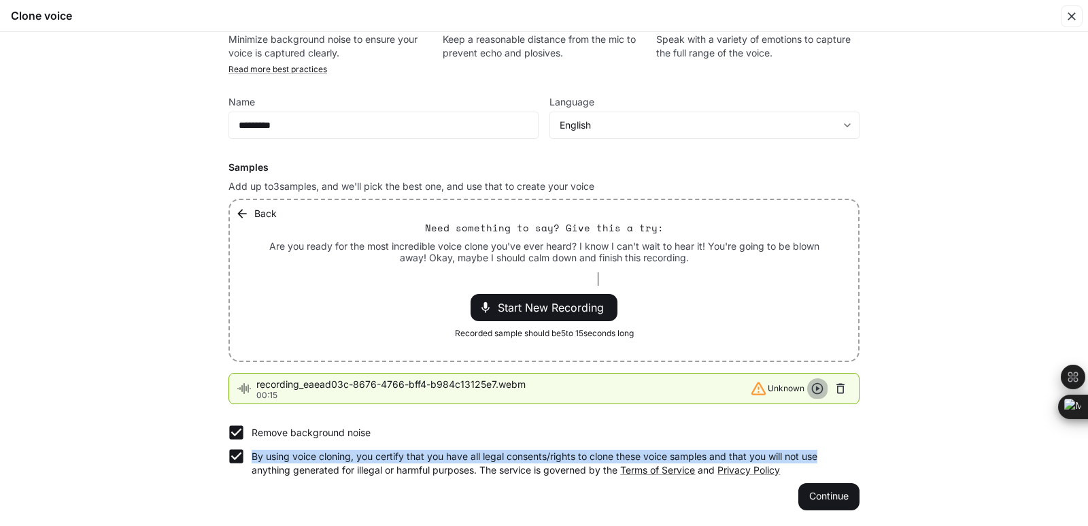
click at [814, 389] on icon "button" at bounding box center [818, 389] width 12 height 12
click at [816, 387] on icon "button" at bounding box center [817, 388] width 14 height 14
click at [836, 388] on icon "button" at bounding box center [840, 388] width 14 height 14
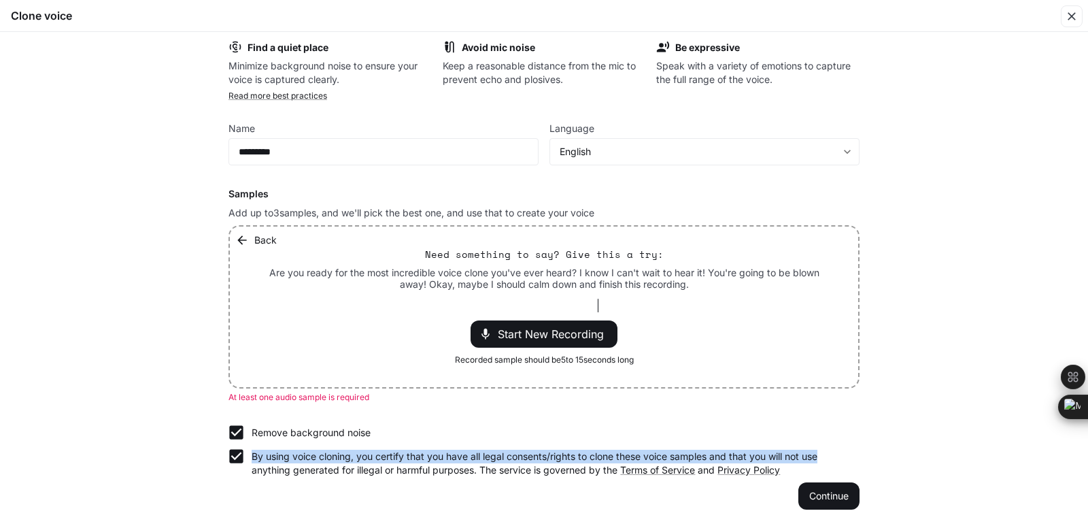
scroll to position [8, 0]
click at [553, 339] on span "Start New Recording" at bounding box center [555, 334] width 114 height 16
click at [553, 339] on span "Stop Recording" at bounding box center [529, 334] width 80 height 16
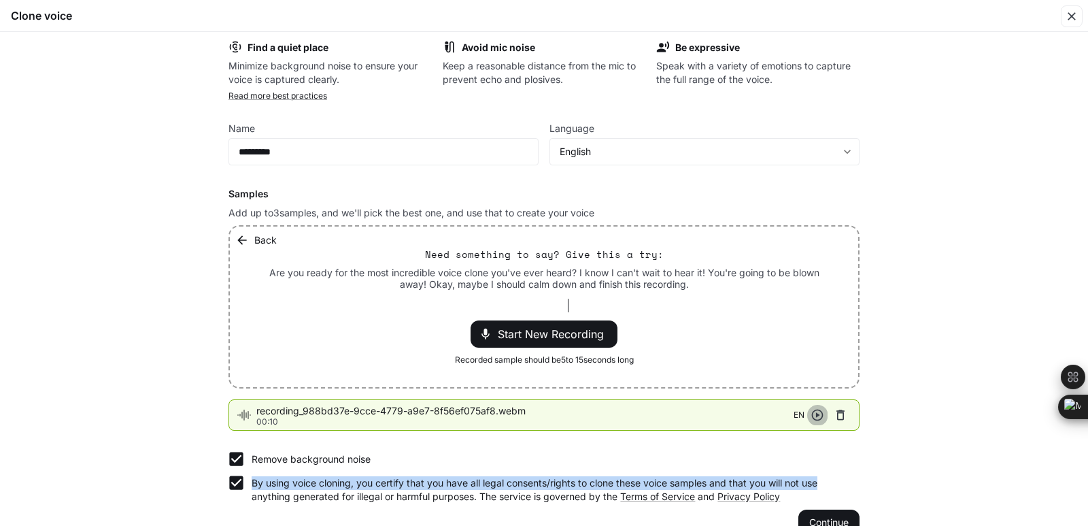
click at [813, 415] on icon "button" at bounding box center [818, 415] width 12 height 12
click at [812, 415] on icon "button" at bounding box center [817, 415] width 14 height 14
click at [832, 519] on button "Continue" at bounding box center [828, 522] width 61 height 27
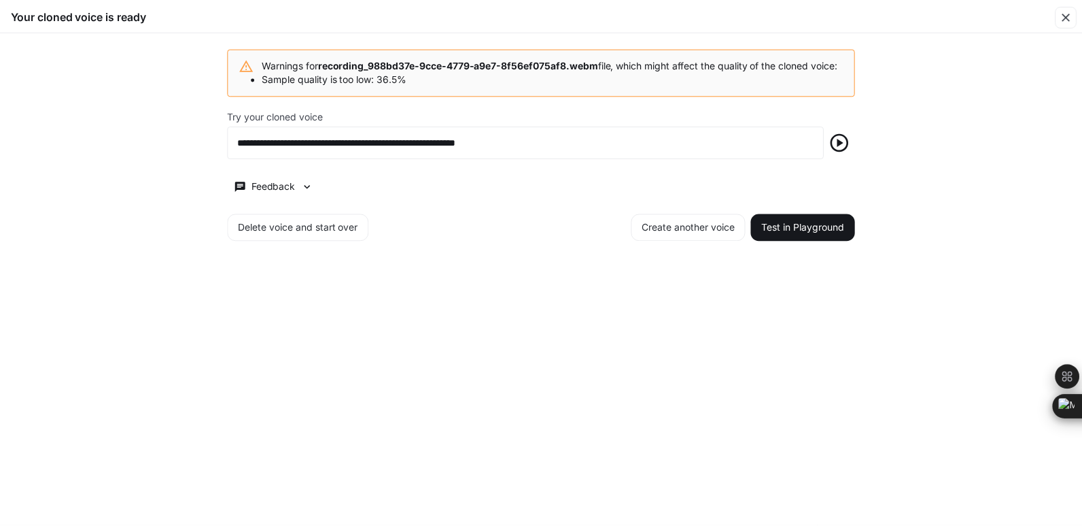
scroll to position [0, 0]
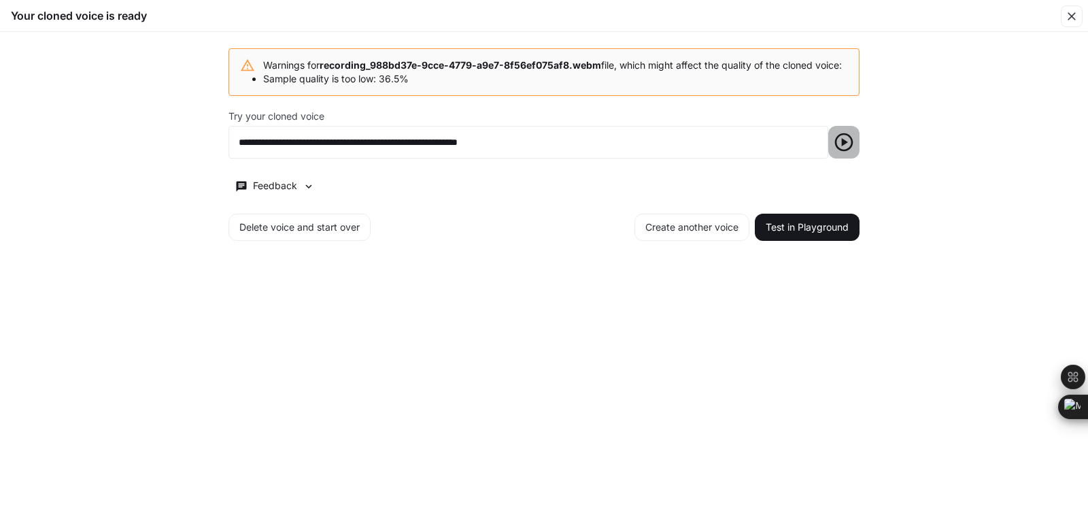
click at [844, 152] on icon "button" at bounding box center [843, 142] width 18 height 18
click at [656, 241] on button "Create another voice" at bounding box center [691, 226] width 115 height 27
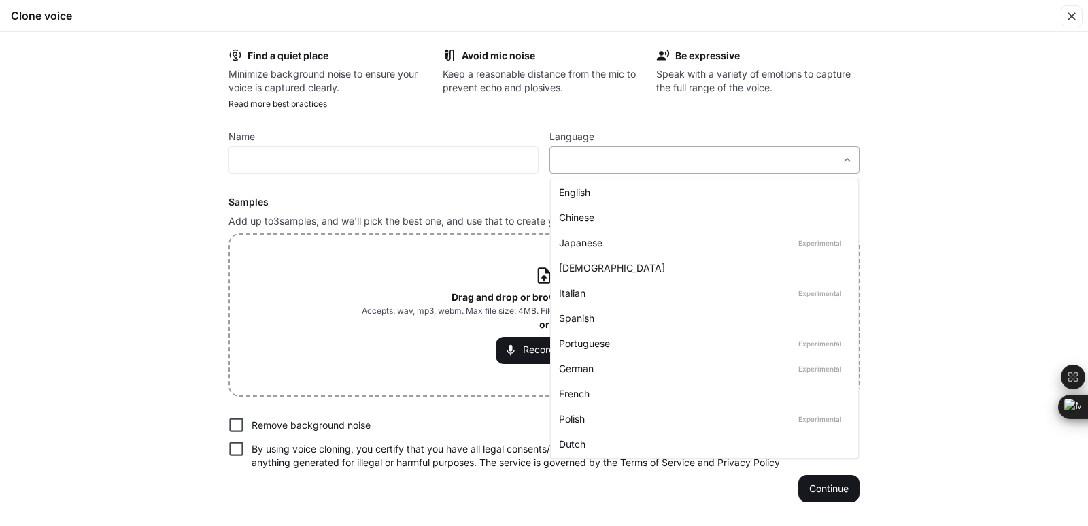
click at [848, 160] on body "**********" at bounding box center [544, 263] width 1088 height 526
click at [848, 160] on div at bounding box center [544, 263] width 1088 height 526
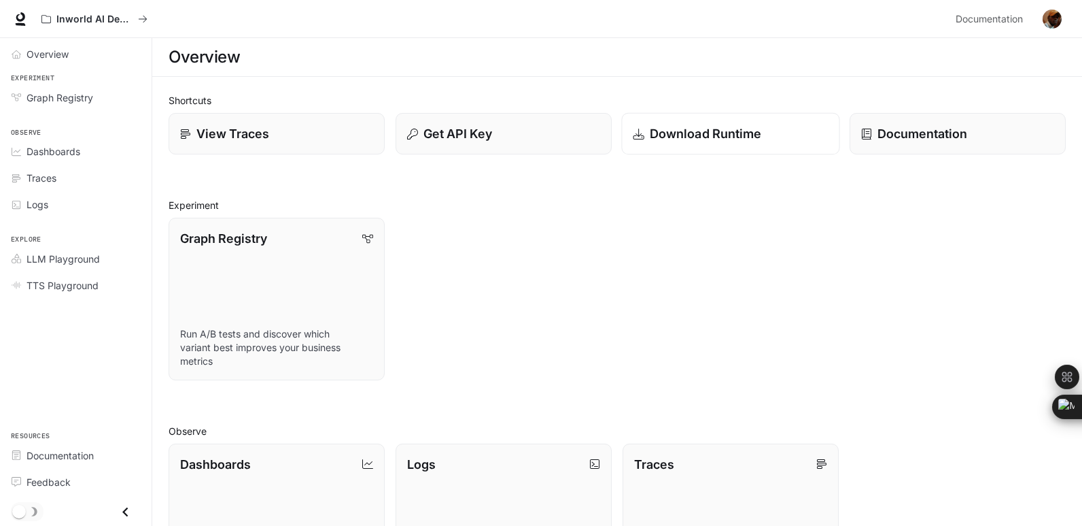
click at [808, 132] on div "Download Runtime" at bounding box center [731, 133] width 195 height 18
click at [54, 288] on span "TTS Playground" at bounding box center [63, 285] width 72 height 14
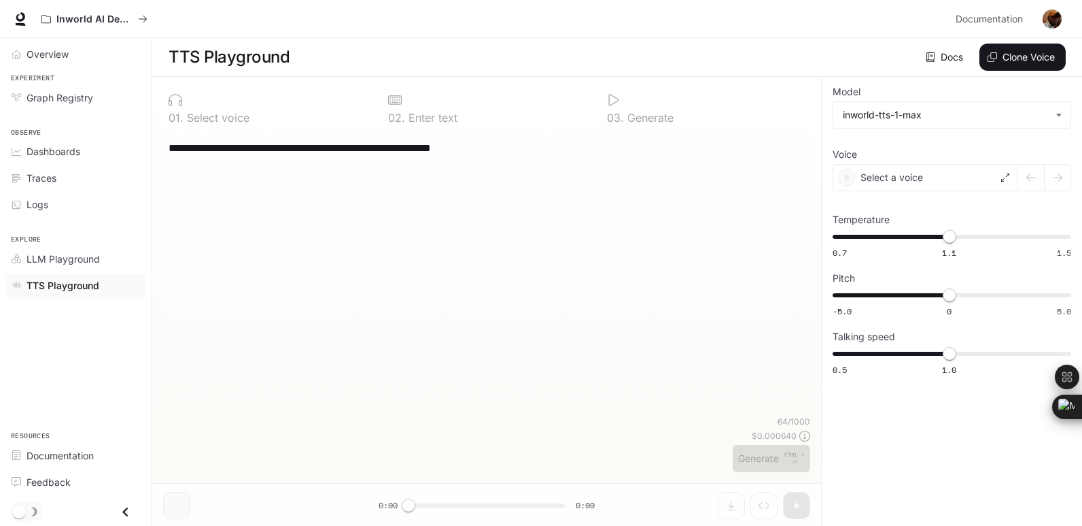
click at [54, 288] on span "TTS Playground" at bounding box center [63, 285] width 73 height 14
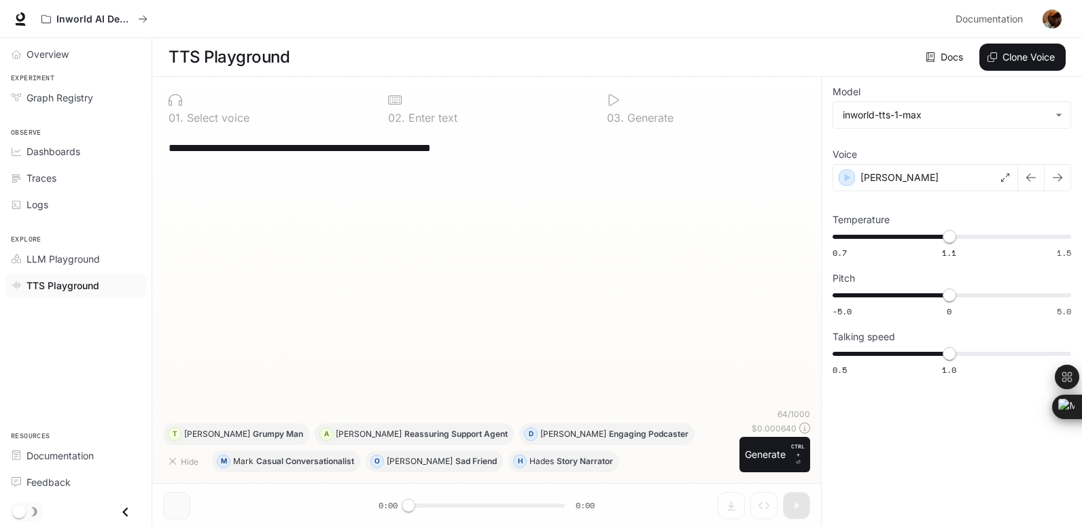
click at [362, 156] on div "**********" at bounding box center [487, 147] width 636 height 33
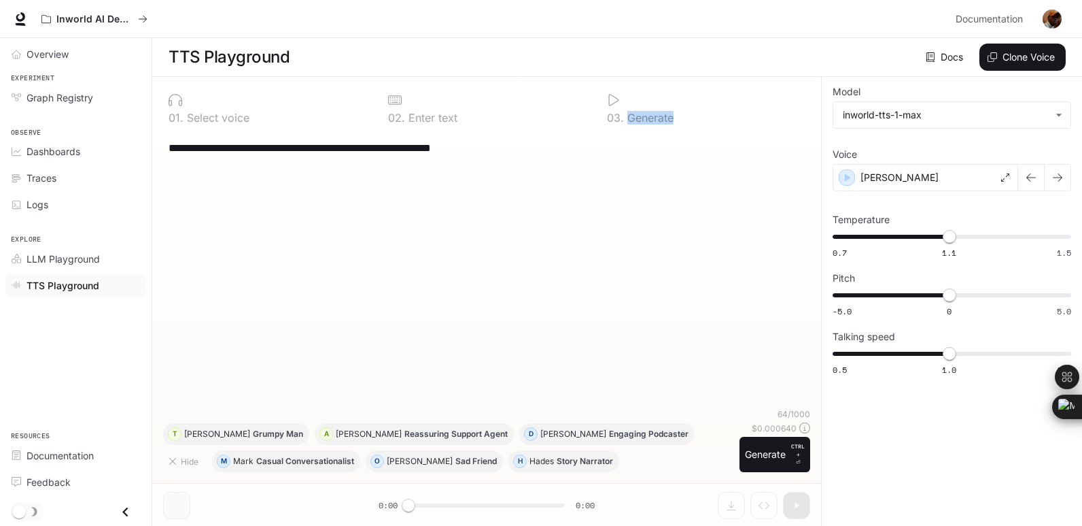
click at [362, 156] on div "**********" at bounding box center [487, 147] width 636 height 33
click at [351, 148] on textarea "**********" at bounding box center [487, 148] width 636 height 16
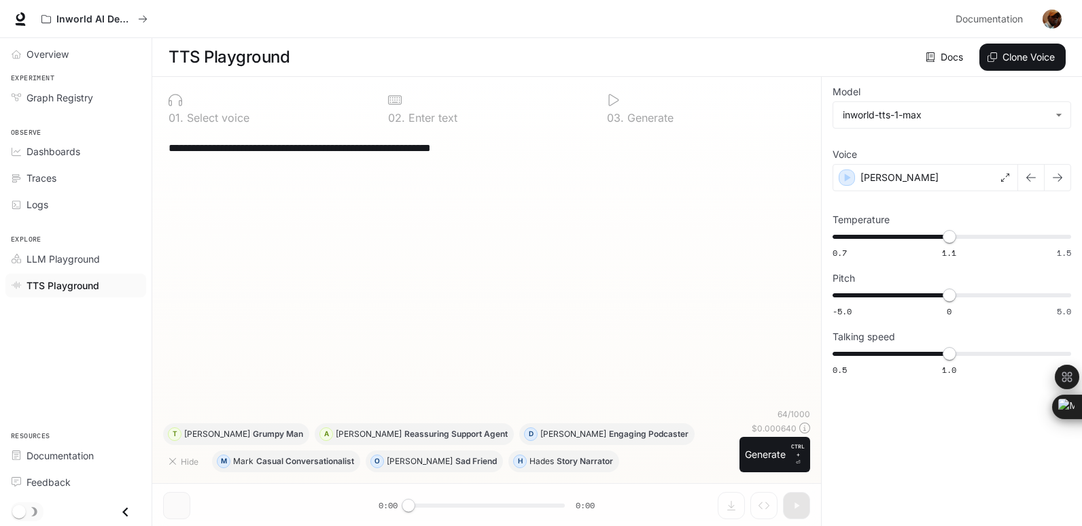
click at [351, 148] on textarea "**********" at bounding box center [487, 148] width 636 height 16
paste textarea "**********"
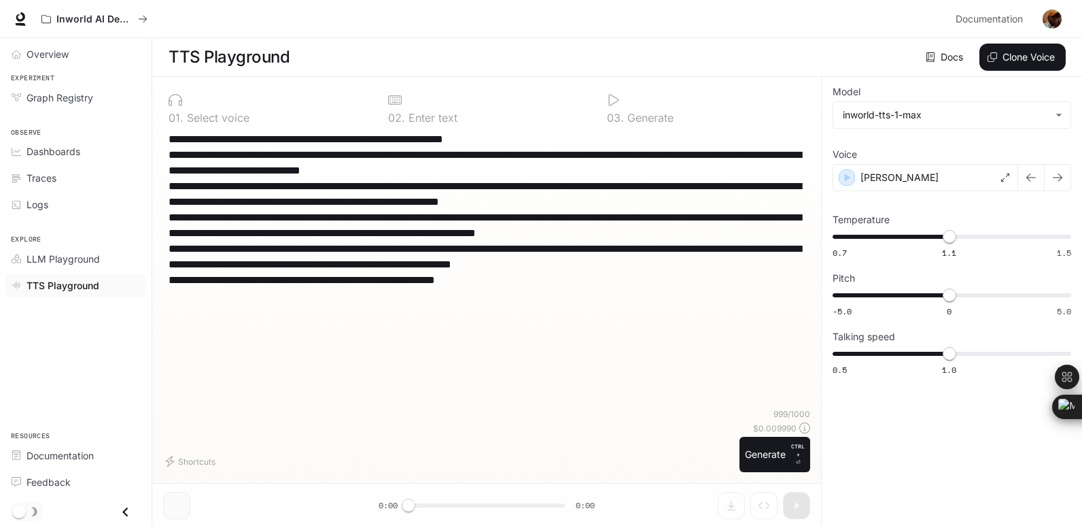
type textarea "**********"
click at [614, 97] on icon at bounding box center [614, 100] width 14 height 14
click at [614, 101] on icon at bounding box center [614, 100] width 14 height 14
click at [948, 55] on link "Docs" at bounding box center [946, 57] width 46 height 27
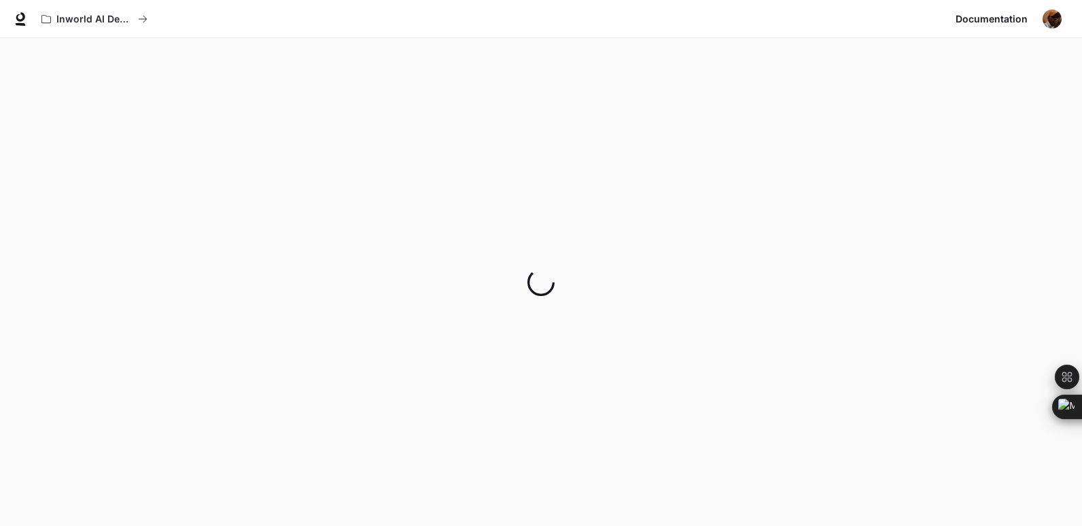
drag, startPoint x: 948, startPoint y: 55, endPoint x: 1087, endPoint y: 388, distance: 360.5
